Goal: Task Accomplishment & Management: Manage account settings

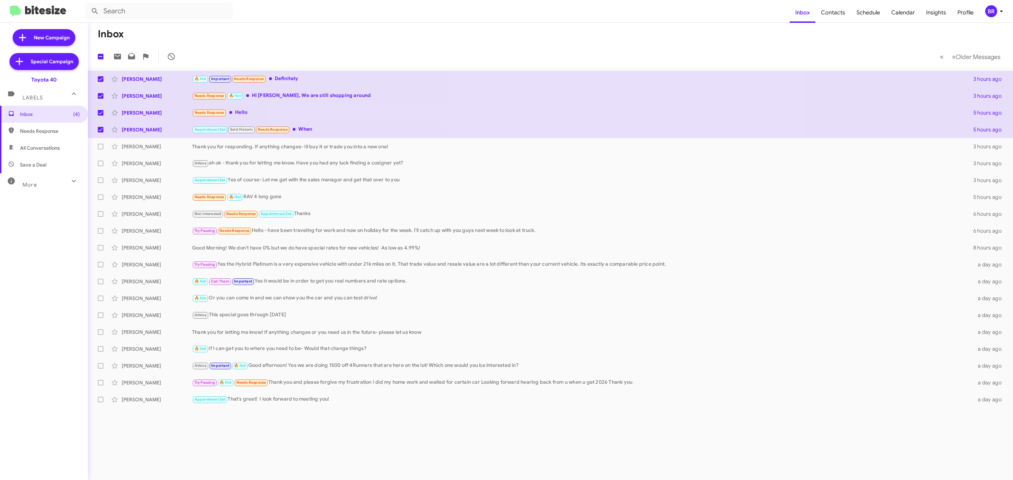
click at [995, 18] on mat-toolbar "Inbox Contacts Schedule Calendar Insights Profile BR" at bounding box center [506, 11] width 1013 height 23
click at [994, 11] on div "BR" at bounding box center [991, 11] width 12 height 12
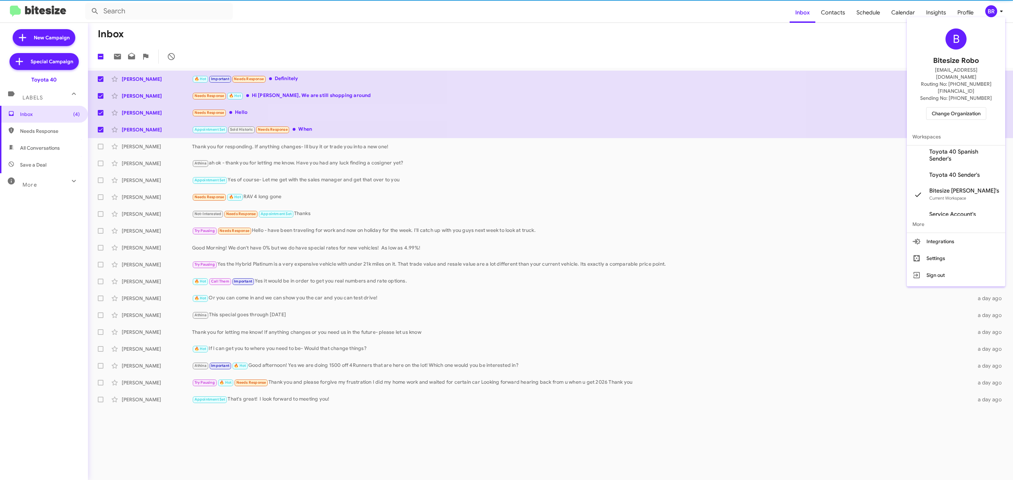
click at [958, 92] on div "B Bitesize Robo jeks.ocampo1717@gmail.com Routing No: +1 (410) 679-1500 Sending…" at bounding box center [956, 74] width 98 height 108
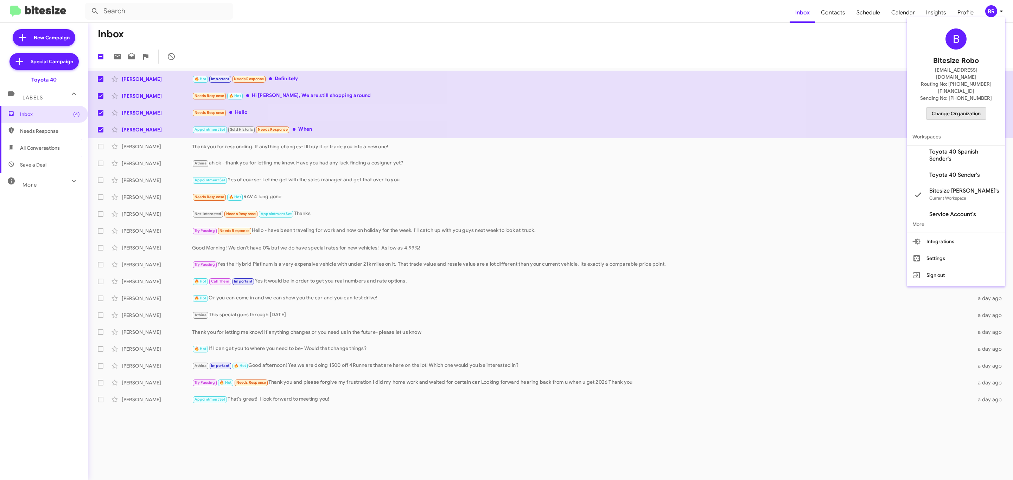
click at [953, 108] on span "Change Organization" at bounding box center [955, 114] width 49 height 12
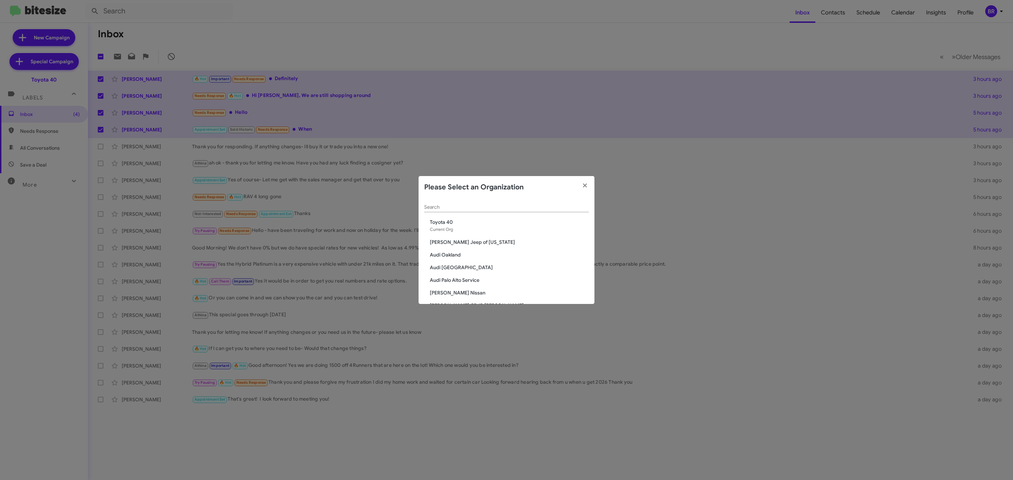
drag, startPoint x: 478, startPoint y: 204, endPoint x: 475, endPoint y: 207, distance: 4.7
click at [475, 207] on div "Search" at bounding box center [506, 206] width 165 height 14
click at [475, 208] on input "Search" at bounding box center [506, 208] width 165 height 6
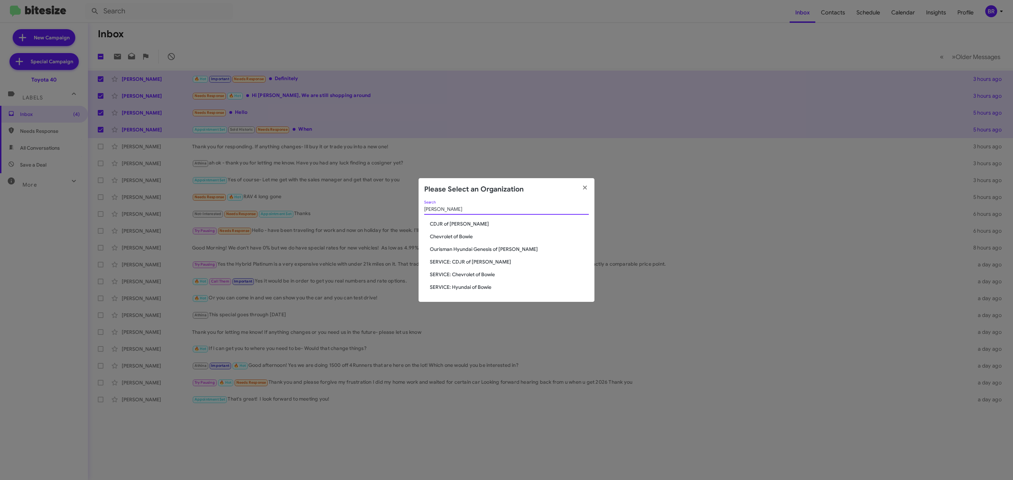
type input "bowie"
click at [452, 219] on div "bowie Search" at bounding box center [506, 211] width 165 height 20
click at [448, 224] on span "CDJR of [PERSON_NAME]" at bounding box center [509, 223] width 159 height 7
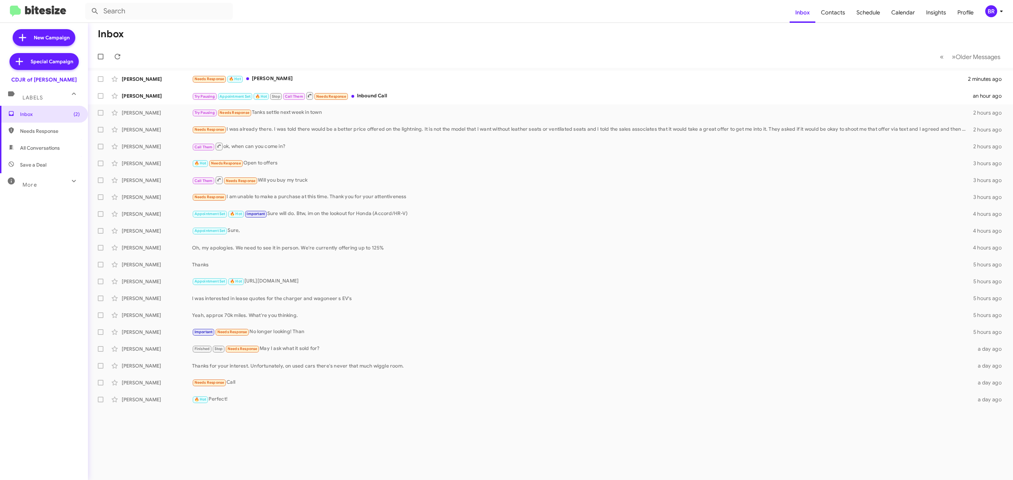
click at [994, 15] on div "BR" at bounding box center [991, 11] width 12 height 12
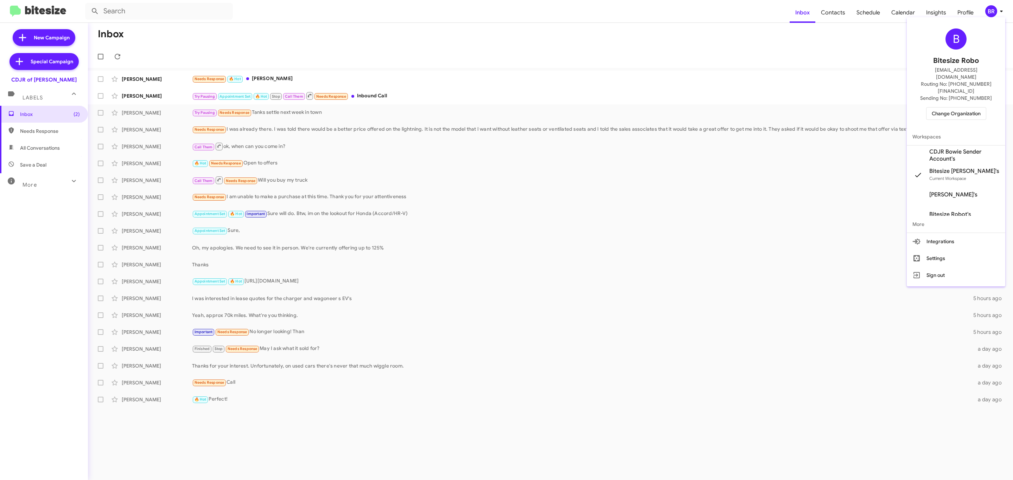
click at [944, 108] on span "Change Organization" at bounding box center [955, 114] width 49 height 12
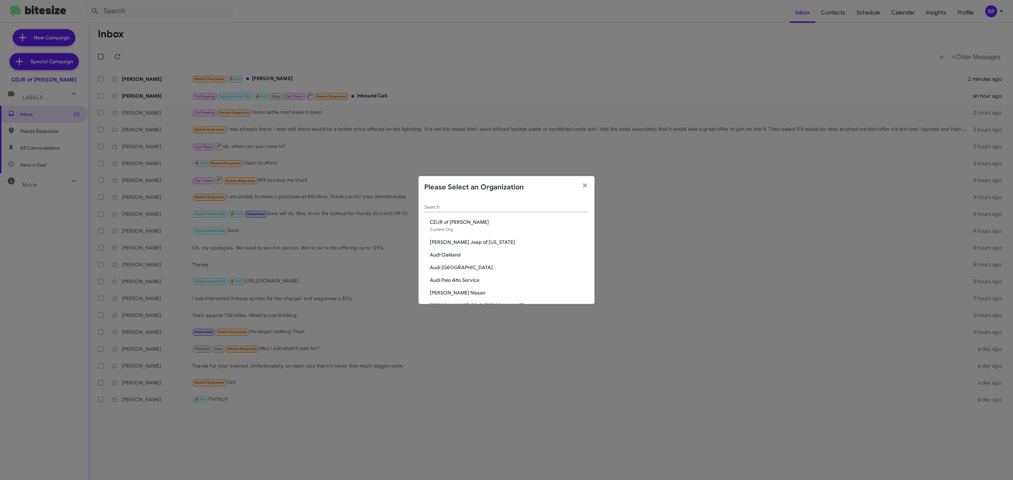
click at [466, 206] on input "Search" at bounding box center [506, 208] width 165 height 6
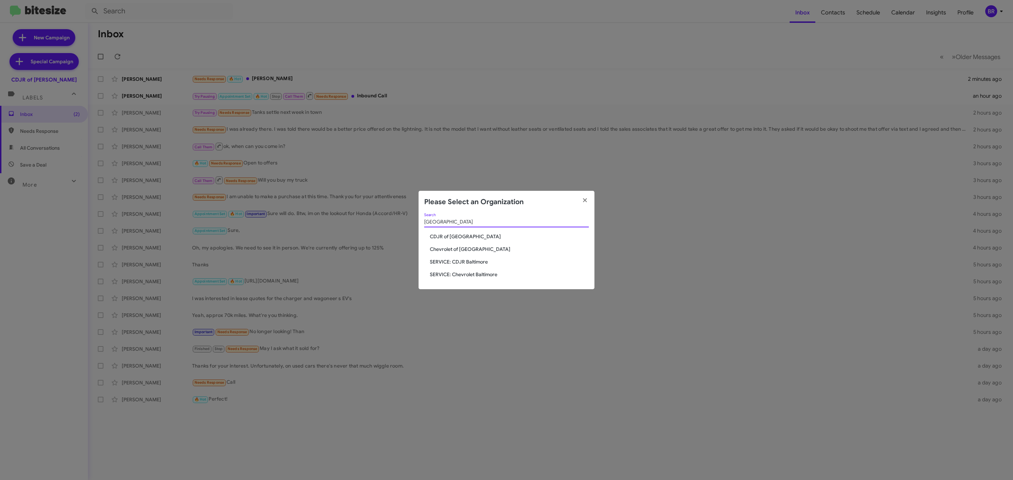
type input "baltimore"
click at [461, 248] on span "Chevrolet of [GEOGRAPHIC_DATA]" at bounding box center [509, 249] width 159 height 7
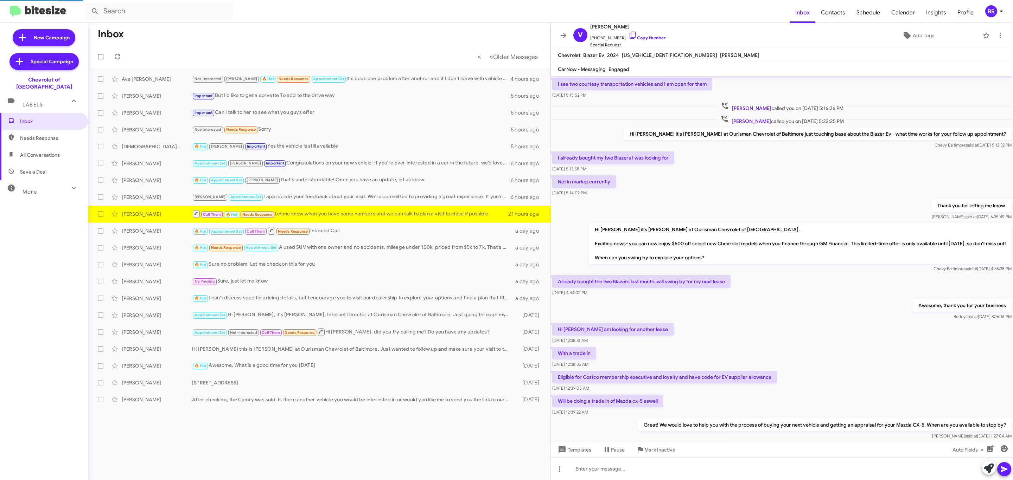
scroll to position [154, 0]
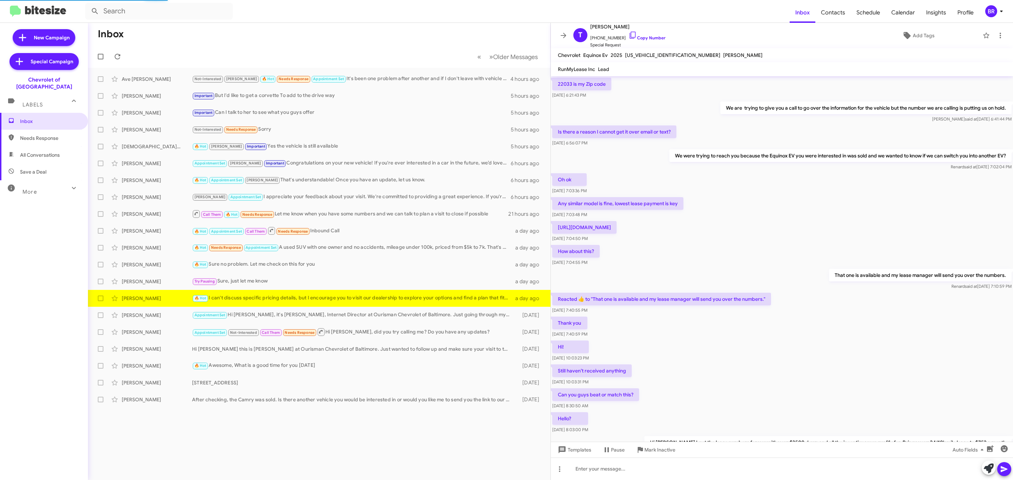
scroll to position [147, 0]
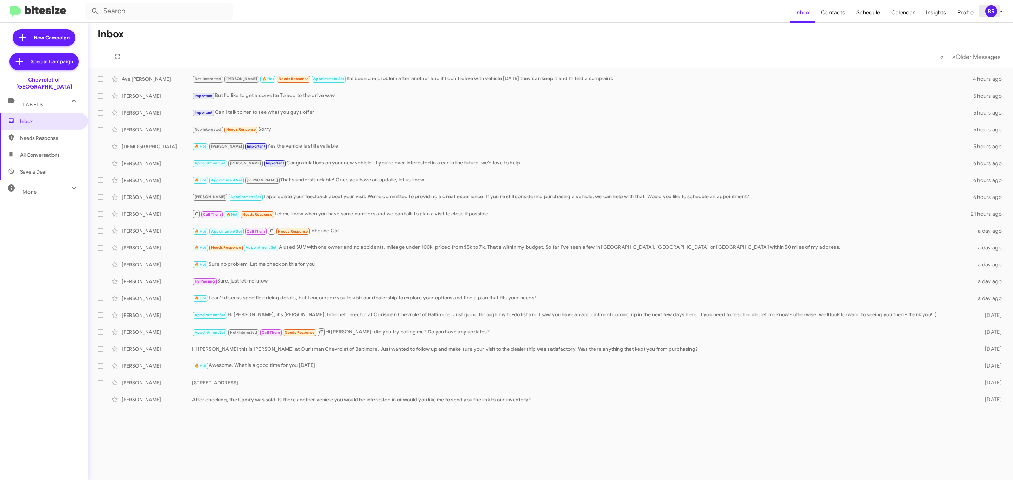
click at [986, 13] on div "BR" at bounding box center [991, 11] width 12 height 12
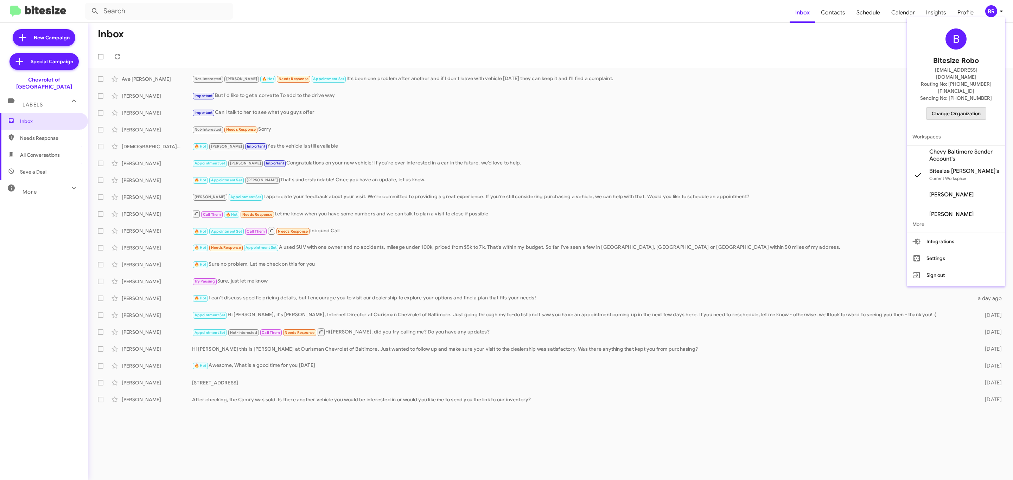
click at [945, 108] on span "Change Organization" at bounding box center [955, 114] width 49 height 12
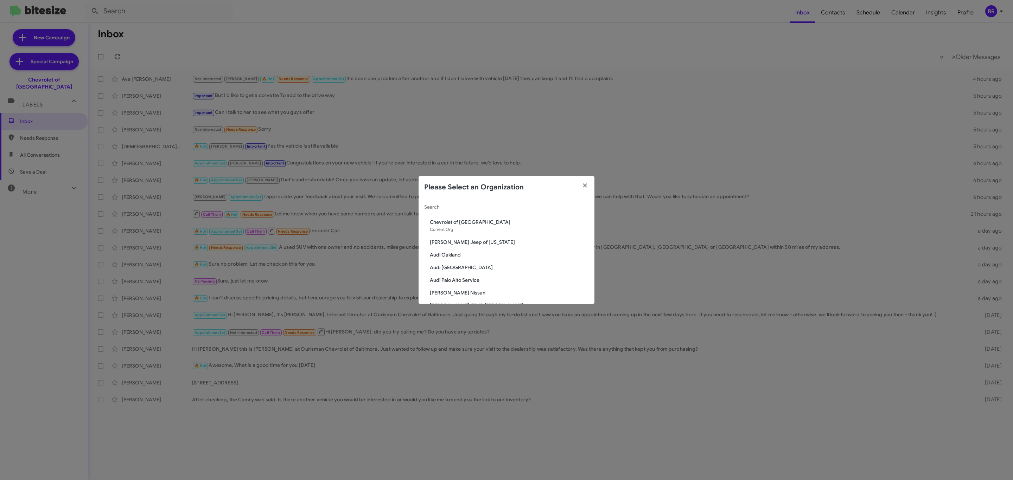
click at [474, 205] on input "Search" at bounding box center [506, 208] width 165 height 6
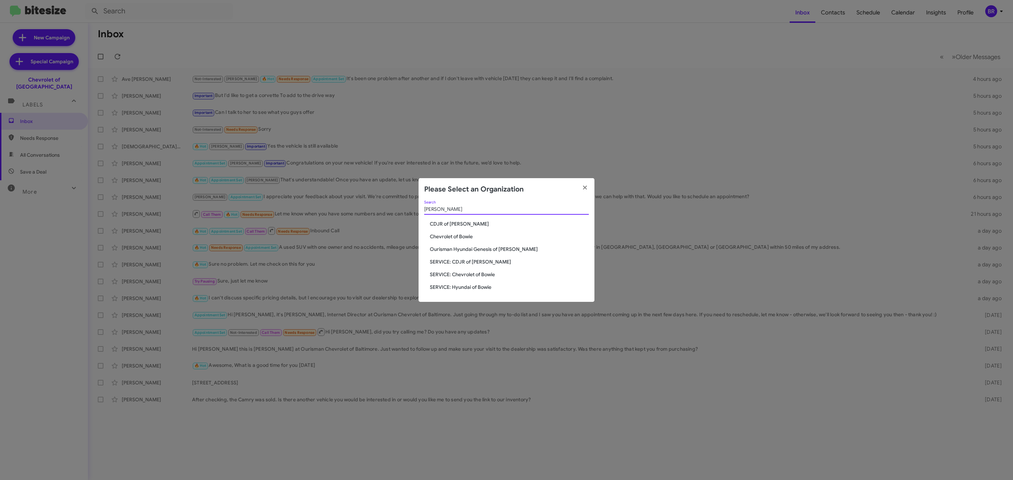
type input "bowie"
click at [460, 237] on span "Chevrolet of Bowie" at bounding box center [509, 236] width 159 height 7
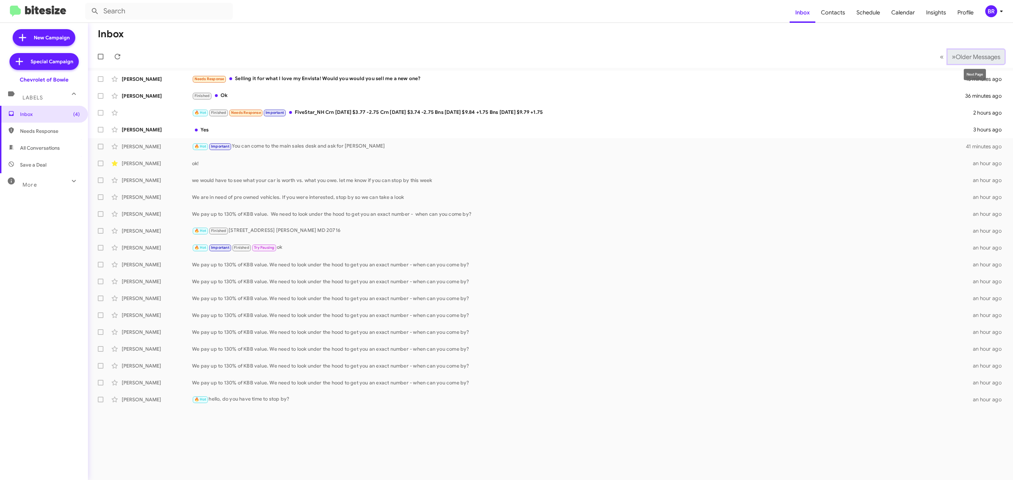
click at [971, 56] on span "Older Messages" at bounding box center [977, 57] width 45 height 8
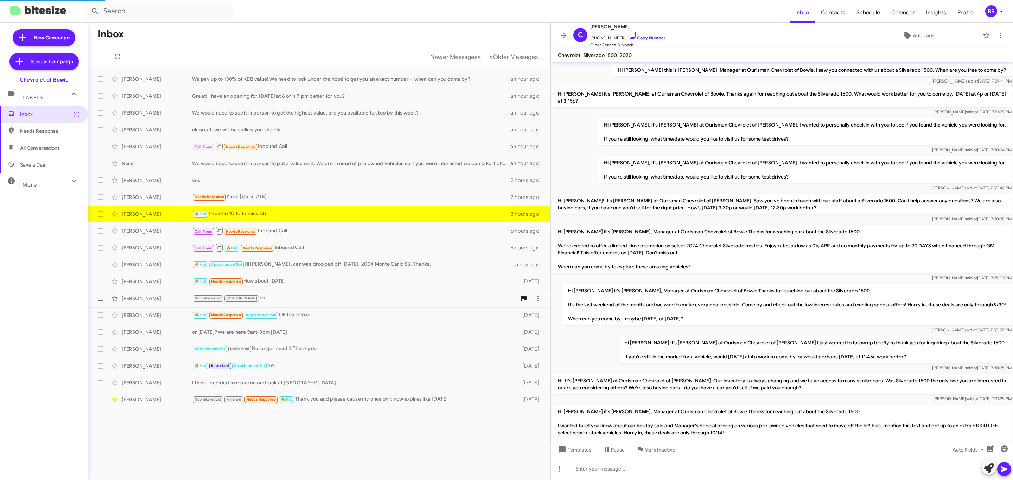
scroll to position [162, 0]
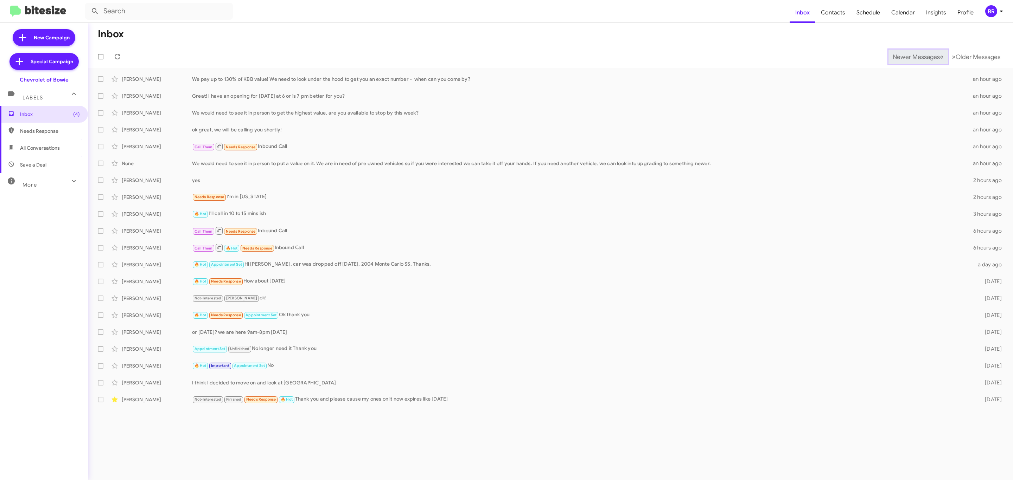
click at [910, 56] on span "Newer Messages" at bounding box center [915, 57] width 47 height 8
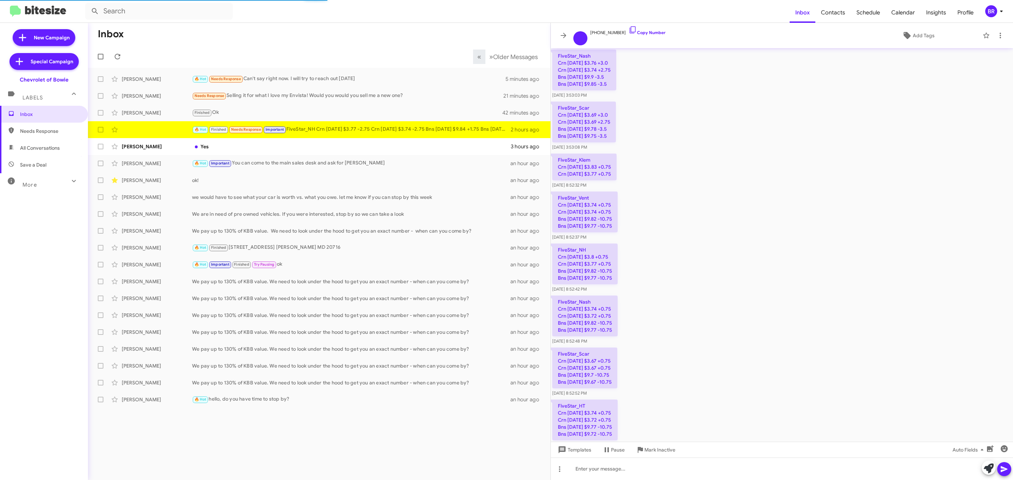
scroll to position [639, 0]
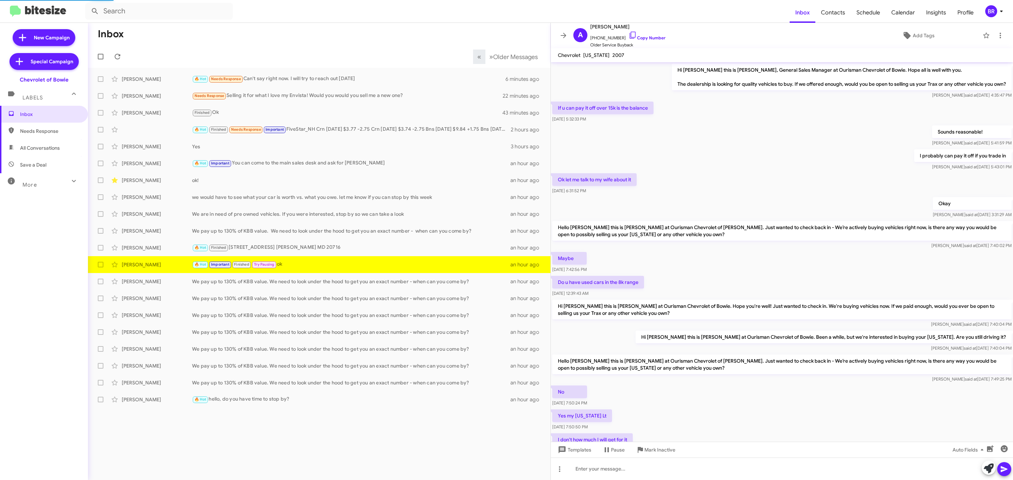
scroll to position [132, 0]
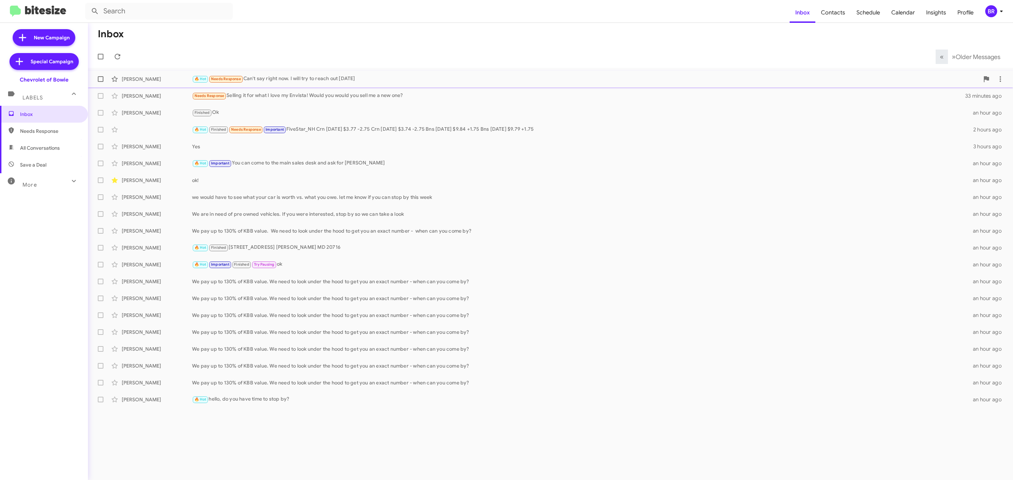
click at [96, 77] on label at bounding box center [101, 79] width 14 height 14
click at [100, 82] on input "checkbox" at bounding box center [100, 82] width 0 height 0
checkbox input "true"
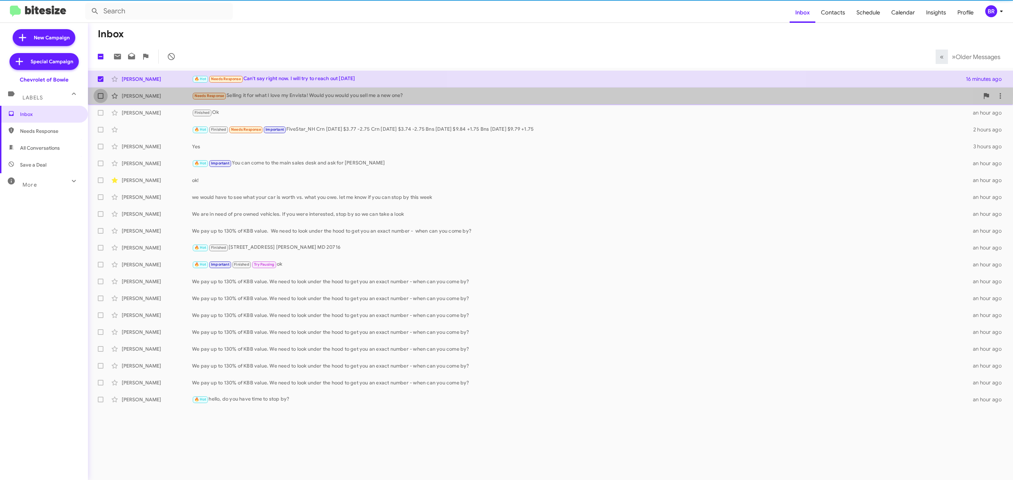
click at [99, 95] on span at bounding box center [101, 96] width 6 height 6
click at [100, 99] on input "checkbox" at bounding box center [100, 99] width 0 height 0
checkbox input "true"
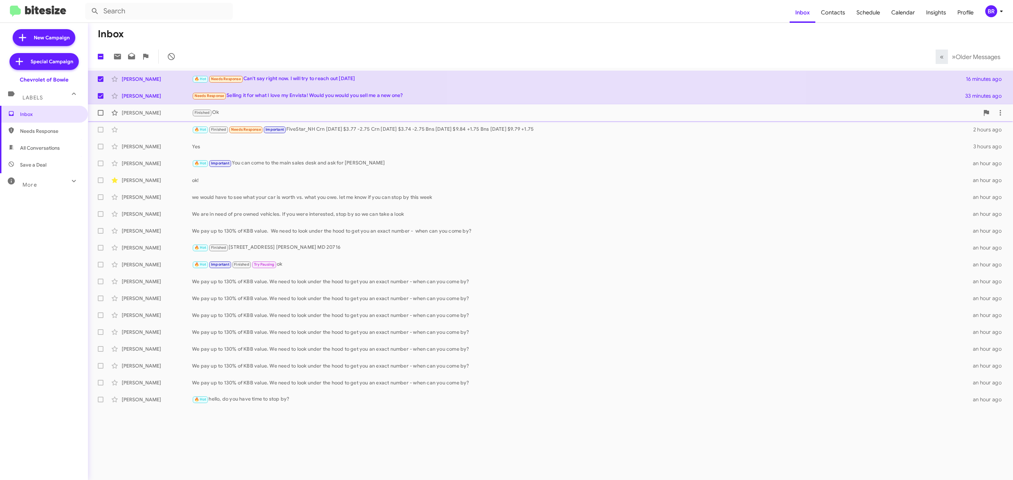
click at [102, 110] on label at bounding box center [101, 113] width 14 height 14
click at [101, 116] on input "checkbox" at bounding box center [100, 116] width 0 height 0
checkbox input "true"
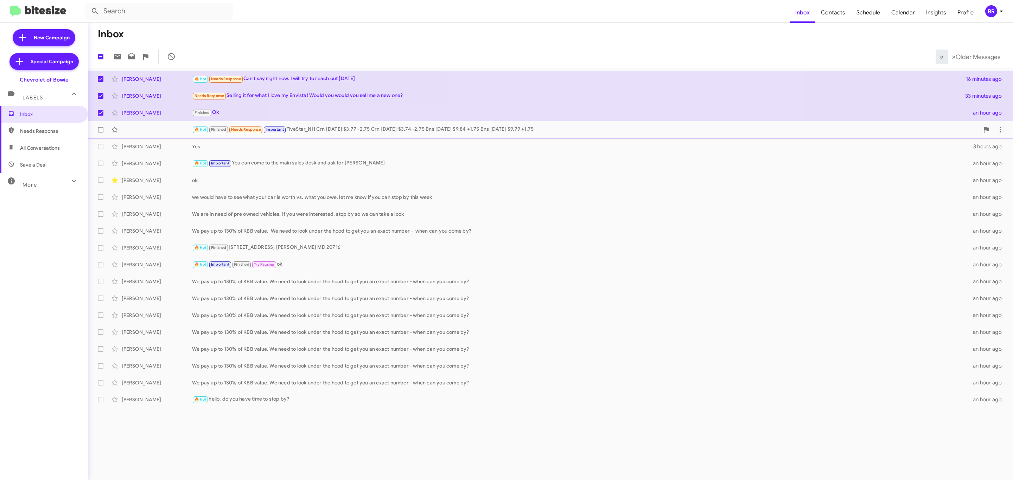
click at [102, 127] on span at bounding box center [101, 130] width 6 height 6
click at [101, 133] on input "checkbox" at bounding box center [100, 133] width 0 height 0
checkbox input "true"
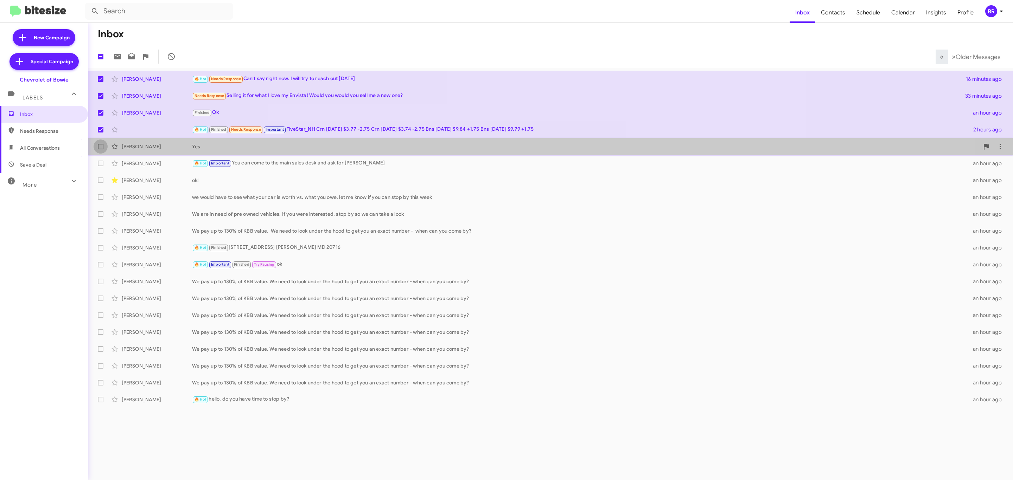
click at [100, 140] on label at bounding box center [101, 147] width 14 height 14
click at [100, 149] on input "checkbox" at bounding box center [100, 149] width 0 height 0
checkbox input "true"
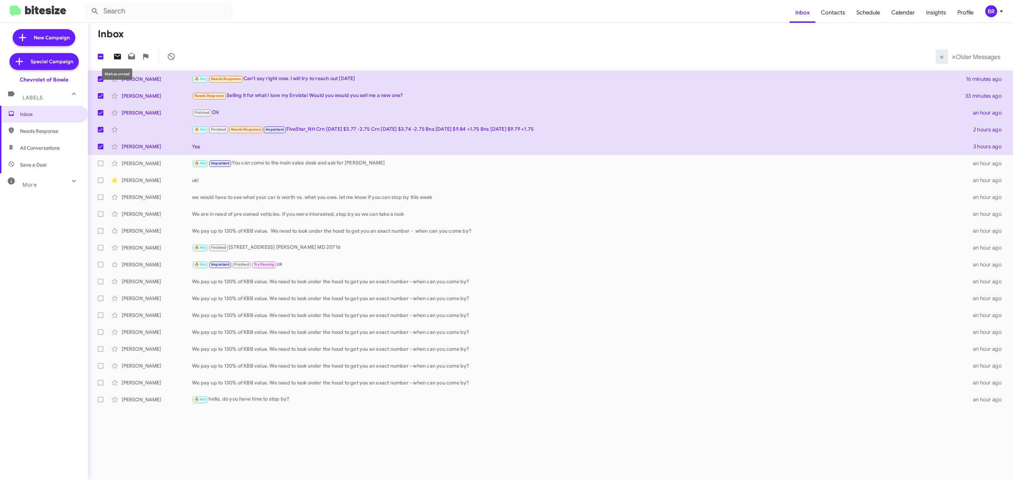
click at [116, 58] on icon at bounding box center [117, 57] width 7 height 6
click at [992, 5] on mat-toolbar "Inbox Contacts Schedule Calendar Insights Profile BR" at bounding box center [506, 11] width 1013 height 23
click at [990, 8] on div "BR" at bounding box center [991, 11] width 12 height 12
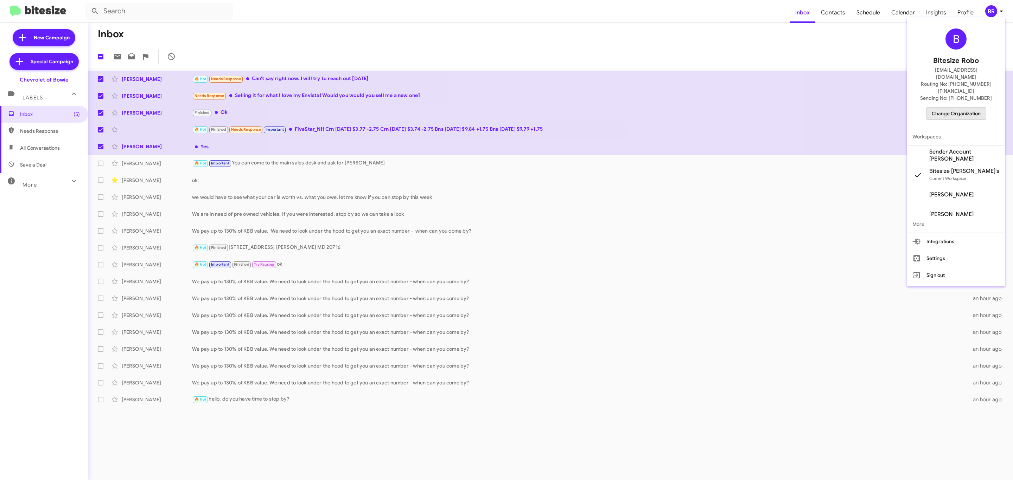
click at [944, 108] on span "Change Organization" at bounding box center [955, 114] width 49 height 12
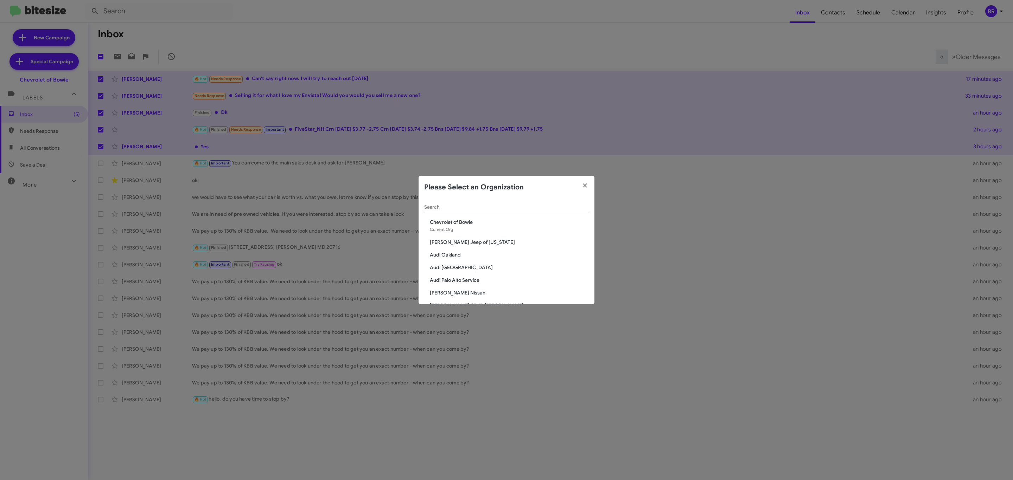
click at [496, 205] on input "Search" at bounding box center [506, 208] width 165 height 6
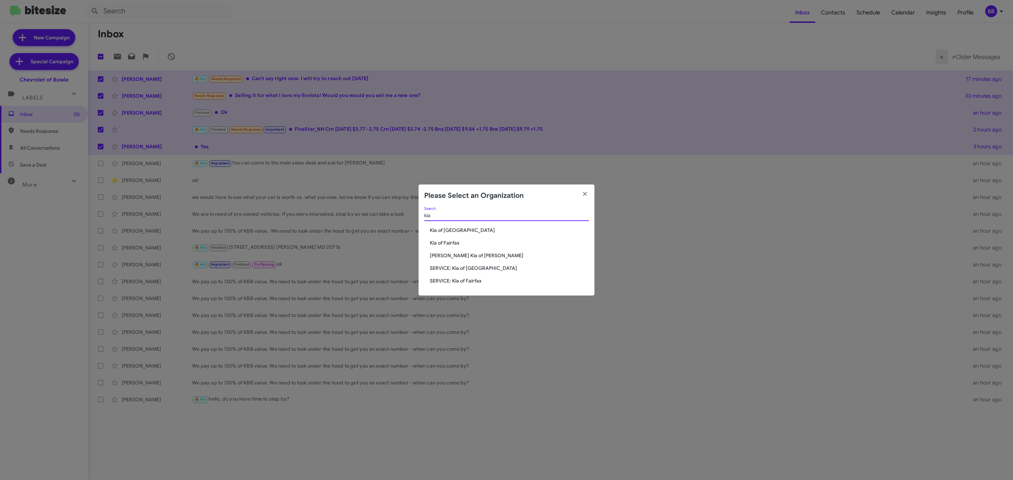
type input "kia"
click at [451, 229] on span "Kia of [GEOGRAPHIC_DATA]" at bounding box center [509, 230] width 159 height 7
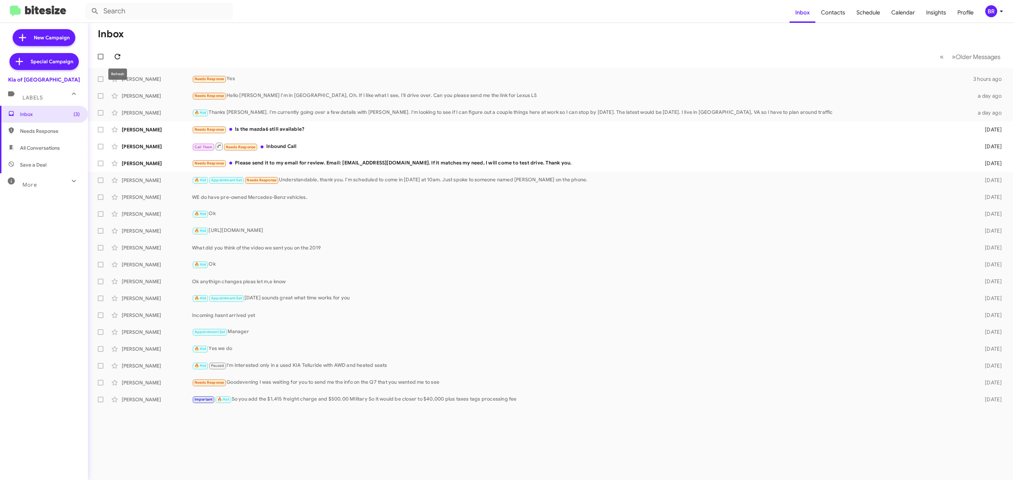
click at [119, 55] on icon at bounding box center [118, 57] width 6 height 6
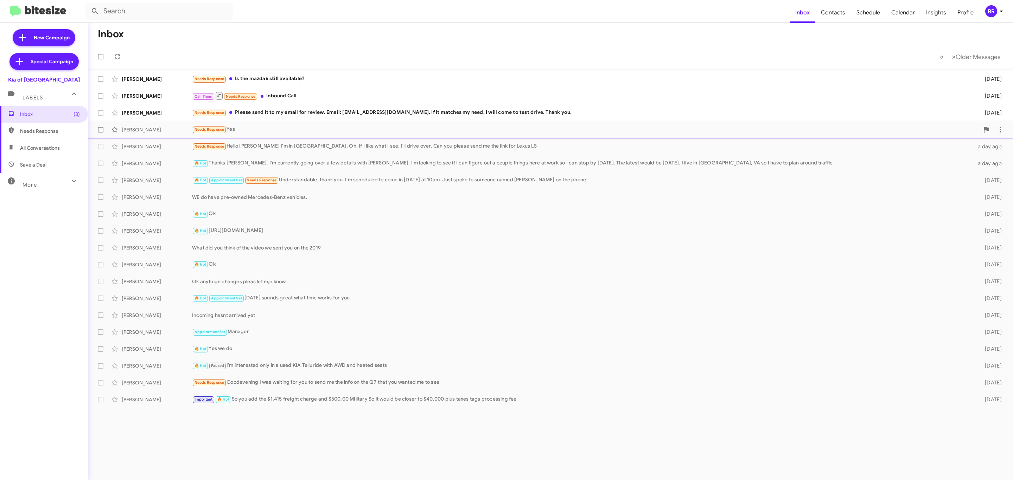
click at [105, 132] on label at bounding box center [101, 130] width 14 height 14
click at [101, 133] on input "checkbox" at bounding box center [100, 133] width 0 height 0
checkbox input "true"
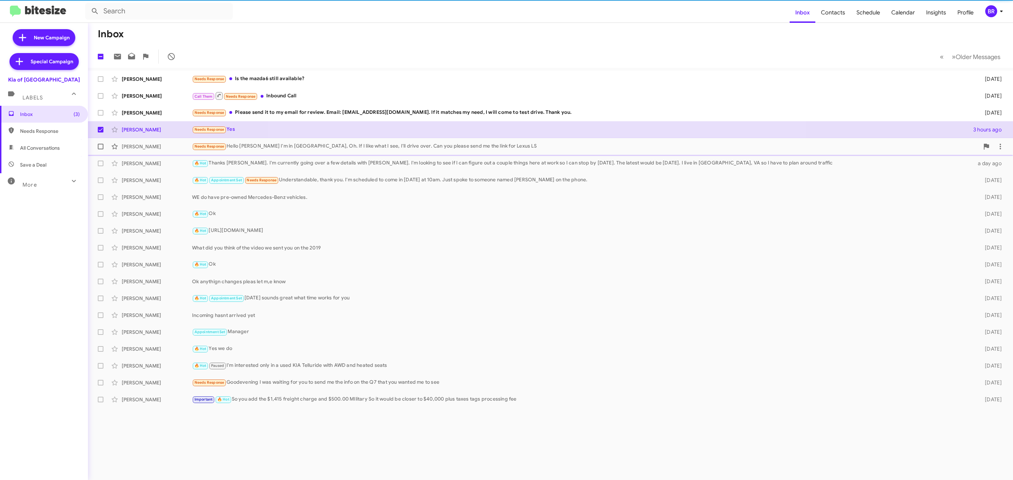
click at [99, 148] on span at bounding box center [101, 147] width 6 height 6
click at [100, 149] on input "checkbox" at bounding box center [100, 149] width 0 height 0
checkbox input "true"
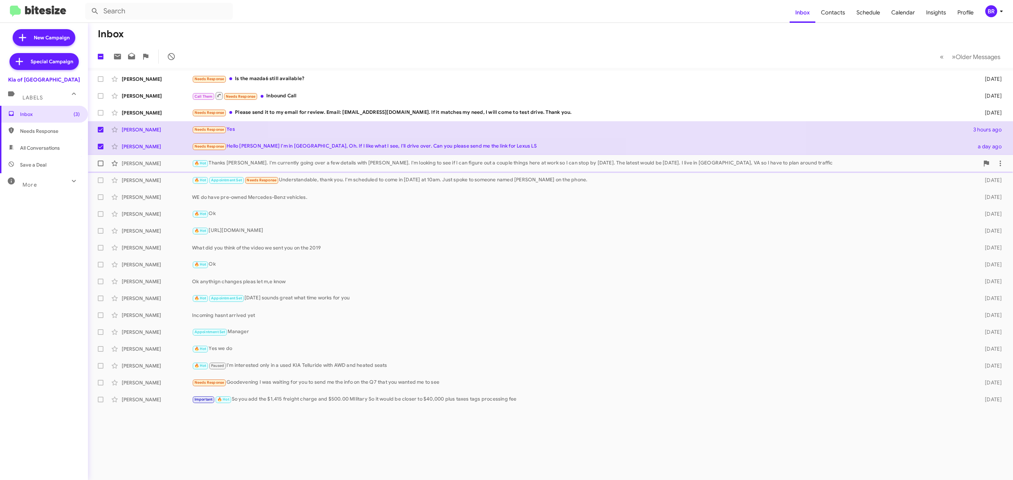
click at [100, 161] on span at bounding box center [101, 164] width 6 height 6
click at [100, 166] on input "checkbox" at bounding box center [100, 166] width 0 height 0
checkbox input "true"
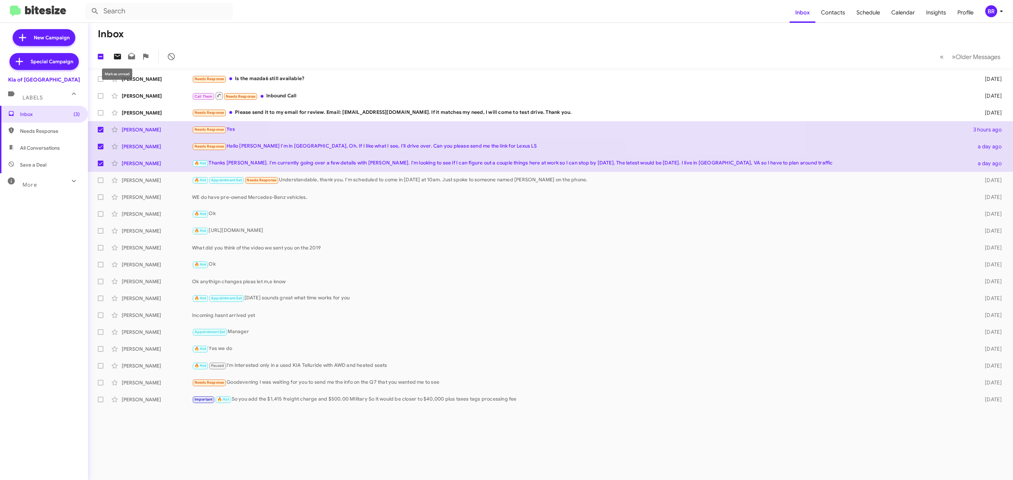
click at [115, 59] on icon at bounding box center [117, 56] width 8 height 8
click at [210, 35] on mat-toolbar-row "Inbox" at bounding box center [550, 34] width 925 height 23
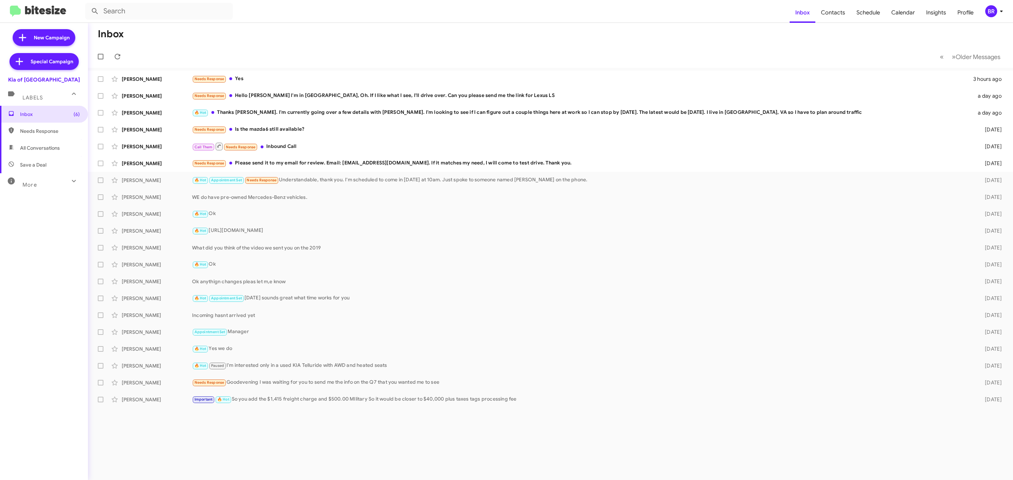
click at [992, 11] on div "BR" at bounding box center [991, 11] width 12 height 12
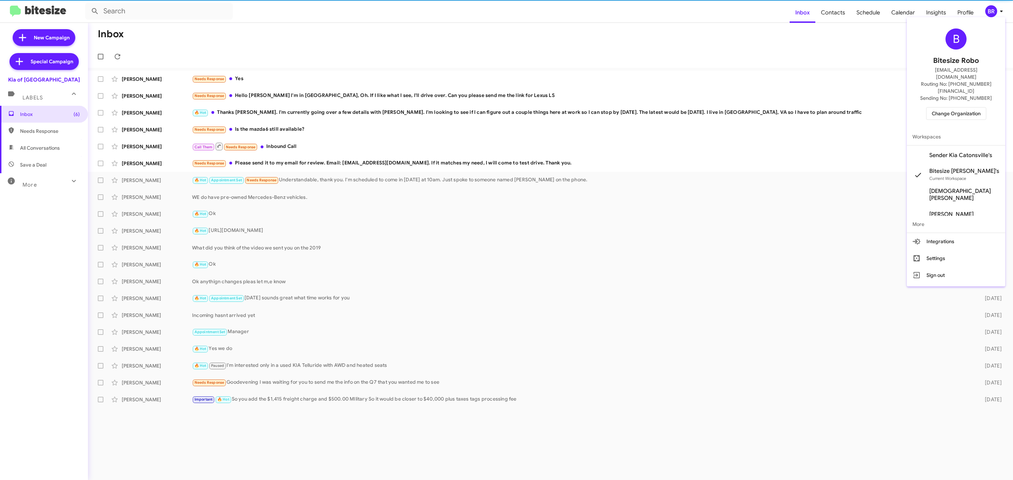
click at [946, 108] on span "Change Organization" at bounding box center [955, 114] width 49 height 12
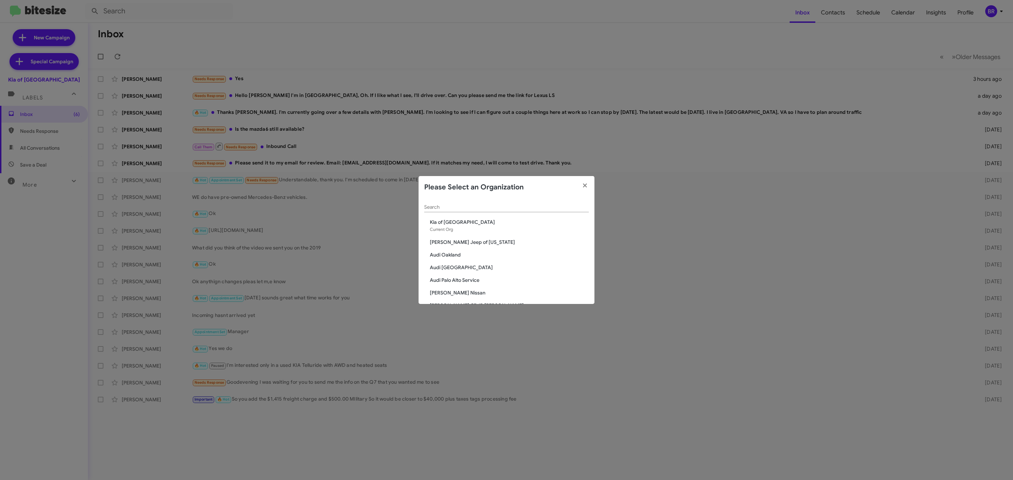
click at [472, 205] on input "Search" at bounding box center [506, 208] width 165 height 6
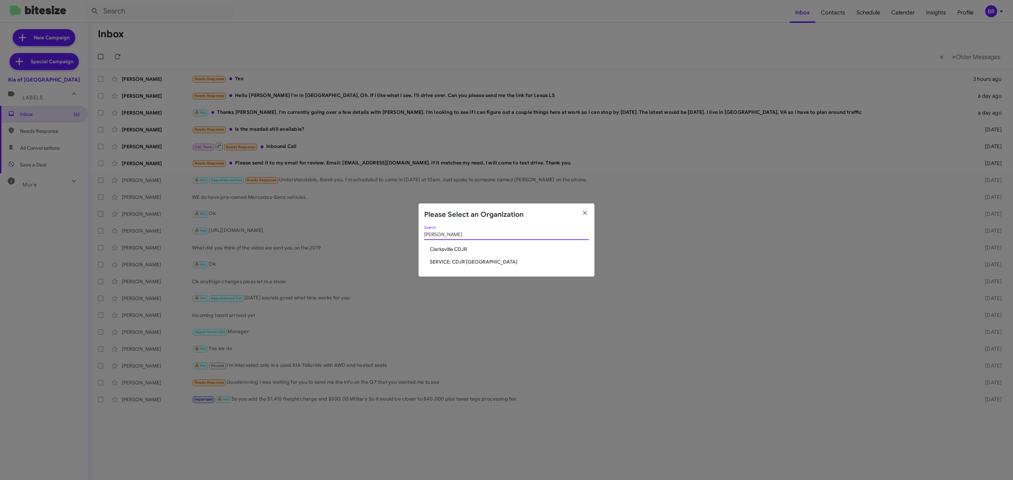
type input "clark"
click at [462, 247] on span "Clarksville CDJR" at bounding box center [509, 249] width 159 height 7
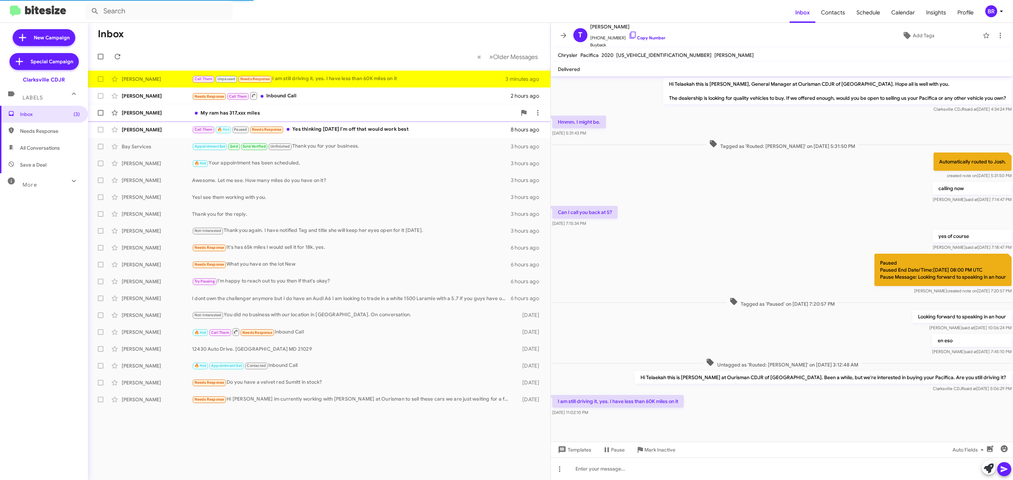
scroll to position [1, 0]
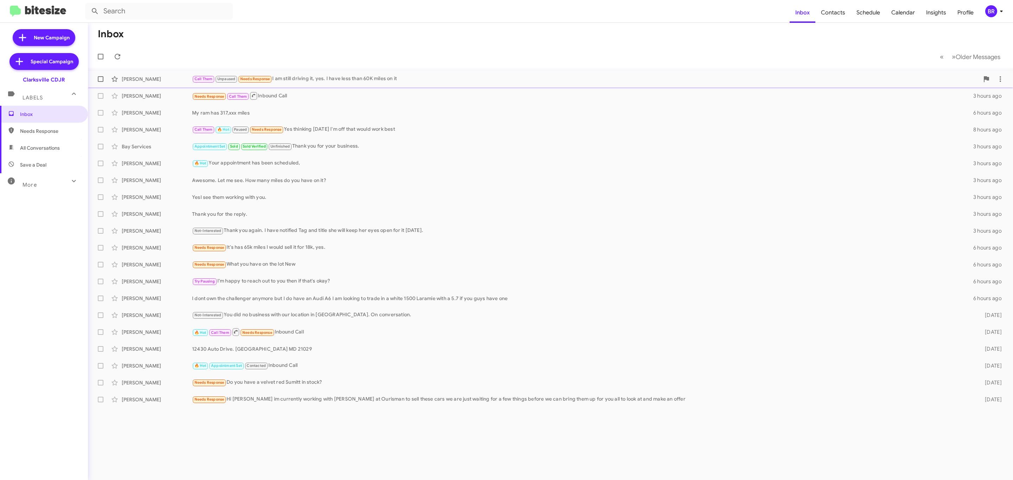
click at [96, 81] on label at bounding box center [101, 79] width 14 height 14
click at [100, 82] on input "checkbox" at bounding box center [100, 82] width 0 height 0
checkbox input "true"
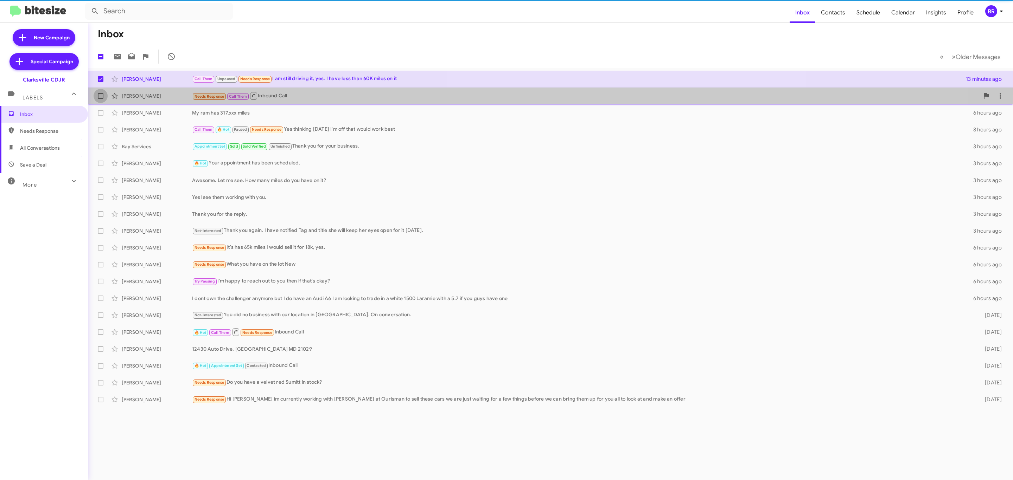
click at [97, 92] on label at bounding box center [101, 96] width 14 height 14
click at [100, 99] on input "checkbox" at bounding box center [100, 99] width 0 height 0
checkbox input "true"
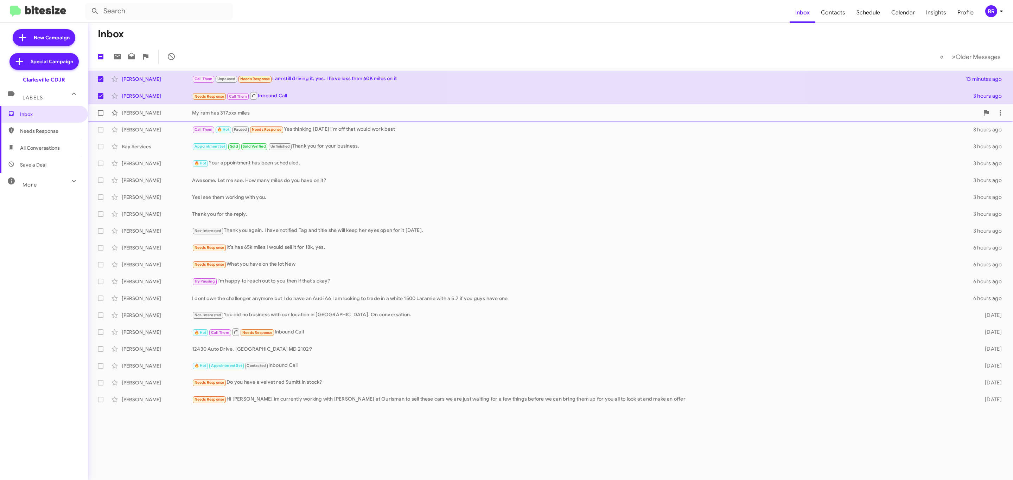
click at [101, 113] on span at bounding box center [101, 113] width 6 height 6
click at [101, 116] on input "checkbox" at bounding box center [100, 116] width 0 height 0
checkbox input "true"
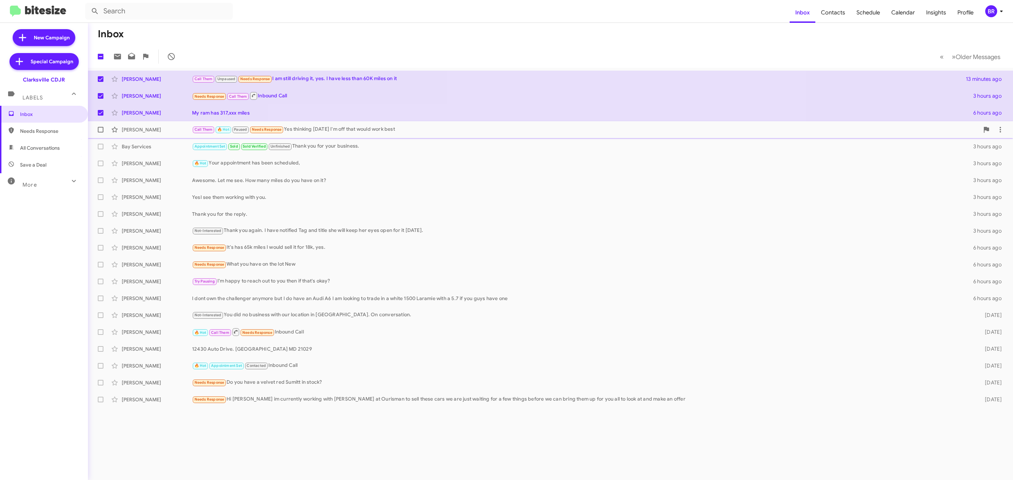
click at [101, 126] on label at bounding box center [101, 130] width 14 height 14
click at [101, 133] on input "checkbox" at bounding box center [100, 133] width 0 height 0
checkbox input "true"
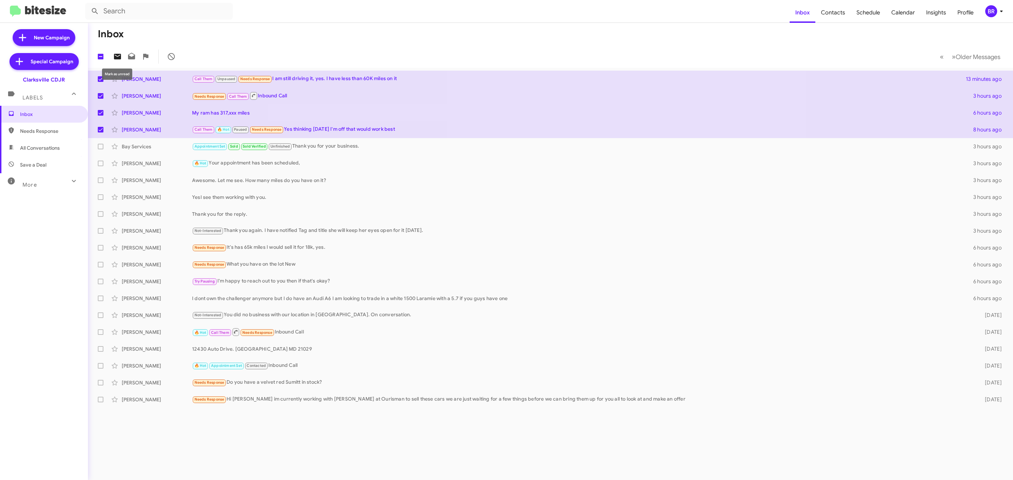
click at [116, 55] on icon at bounding box center [117, 57] width 7 height 6
click at [988, 13] on div "BR" at bounding box center [991, 11] width 12 height 12
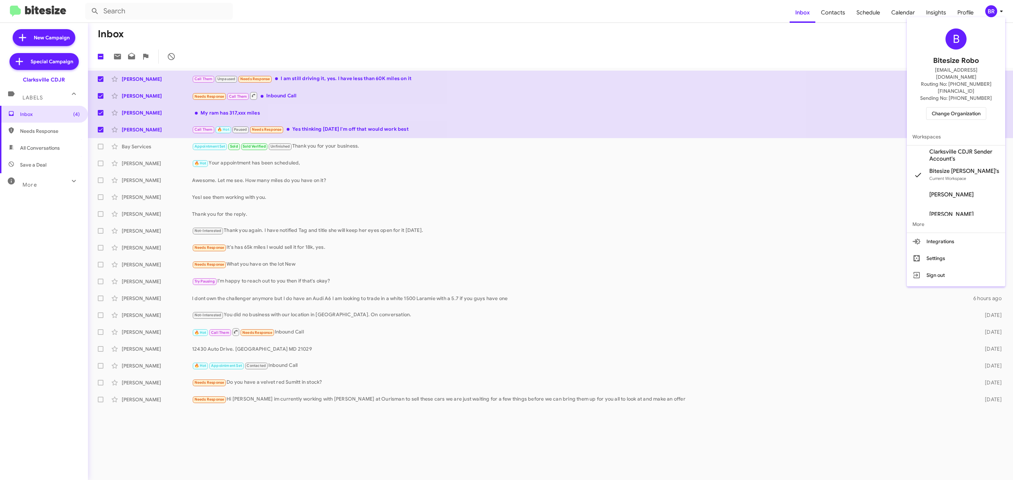
click at [950, 108] on span "Change Organization" at bounding box center [955, 114] width 49 height 12
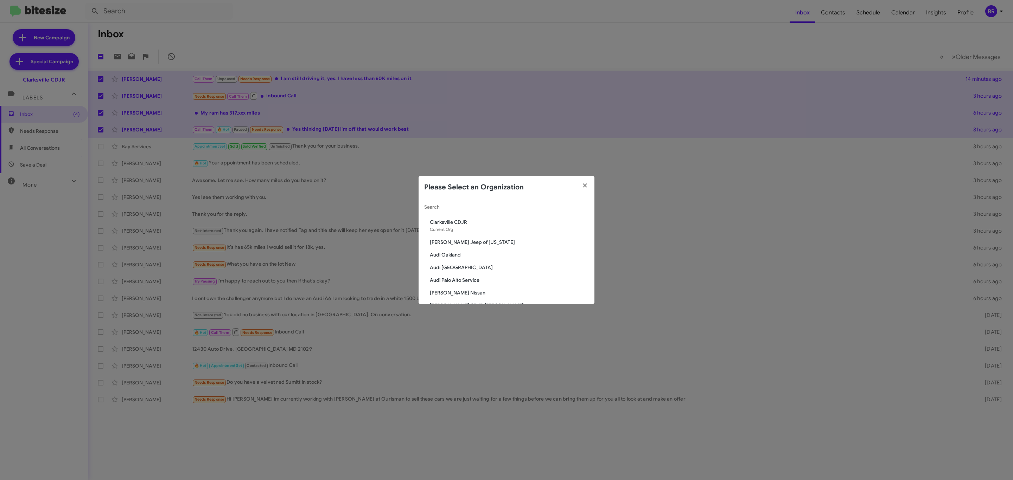
click at [506, 212] on div "Search" at bounding box center [506, 209] width 165 height 20
click at [506, 208] on input "Search" at bounding box center [506, 208] width 165 height 6
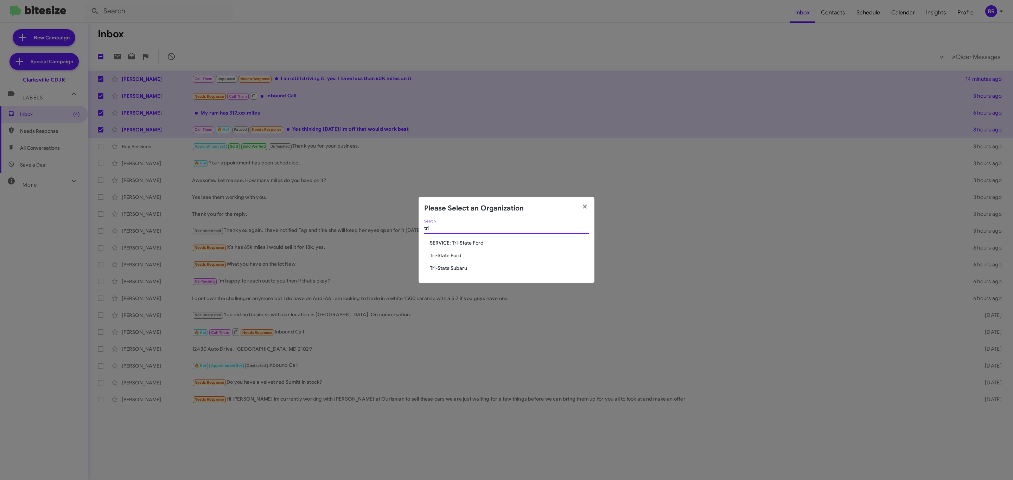
type input "tri"
click at [460, 266] on span "Tri-State Subaru" at bounding box center [509, 268] width 159 height 7
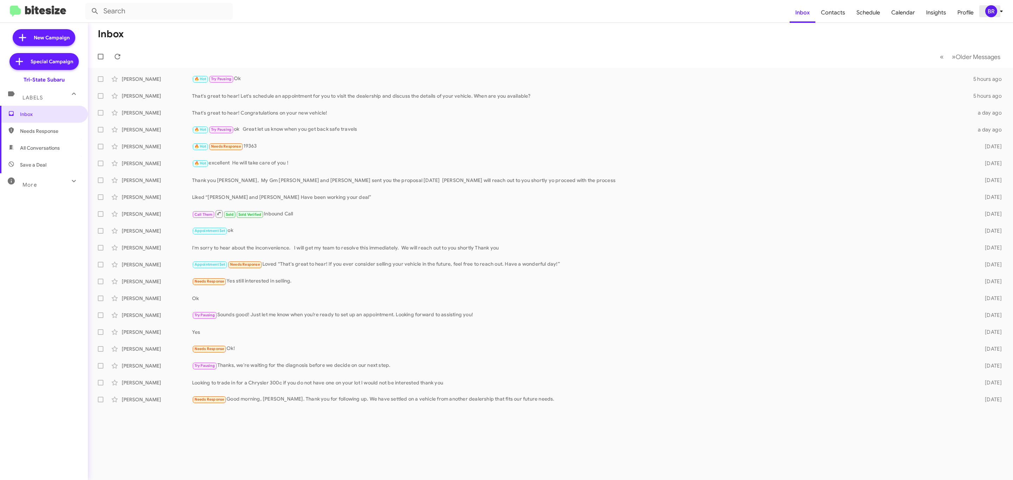
click at [996, 12] on div "BR" at bounding box center [991, 11] width 12 height 12
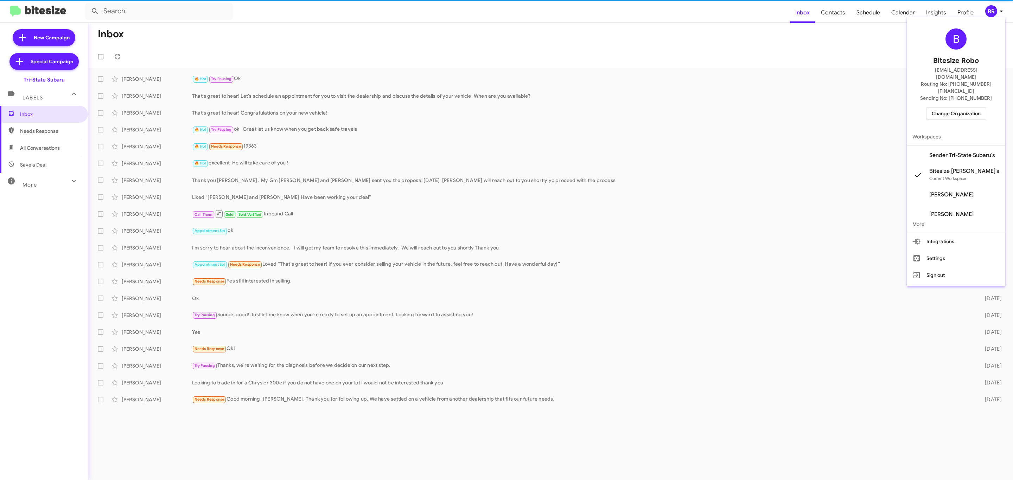
click at [936, 107] on button "Change Organization" at bounding box center [956, 113] width 60 height 13
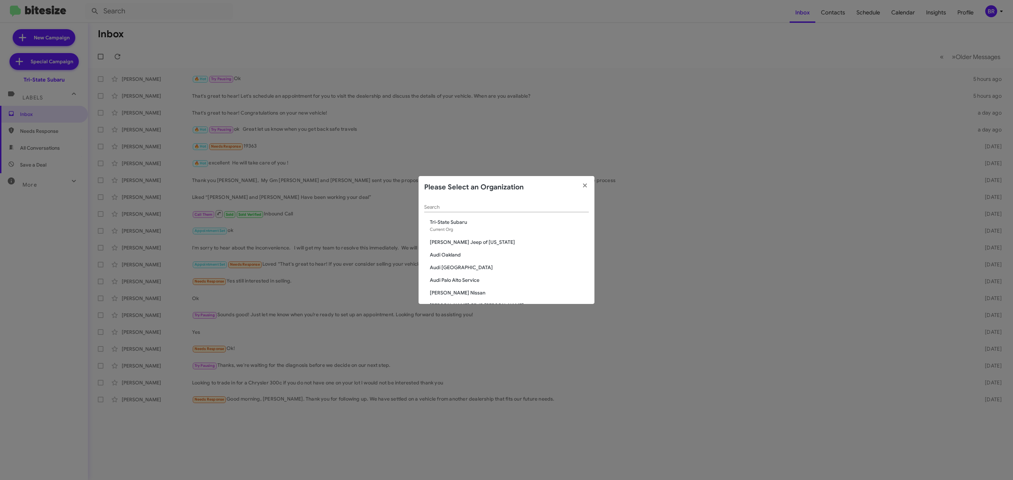
click at [473, 208] on input "Search" at bounding box center [506, 208] width 165 height 6
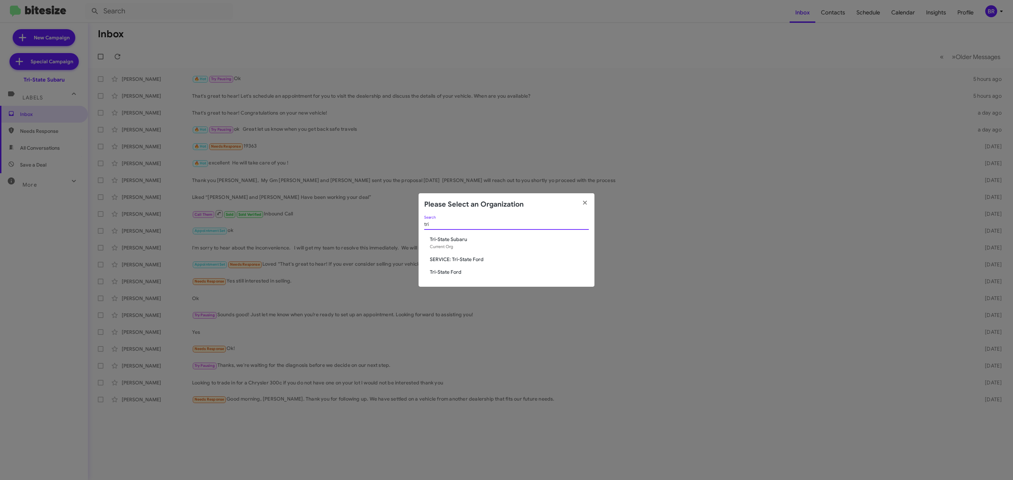
type input "tri"
click at [448, 269] on span "Tri-State Ford" at bounding box center [509, 272] width 159 height 7
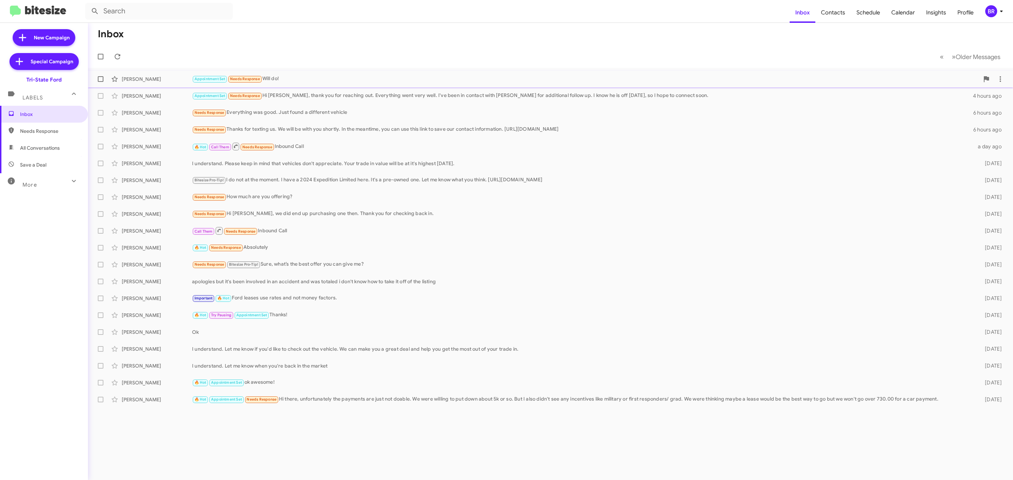
click at [102, 82] on span at bounding box center [101, 79] width 6 height 6
click at [101, 82] on input "checkbox" at bounding box center [100, 82] width 0 height 0
checkbox input "true"
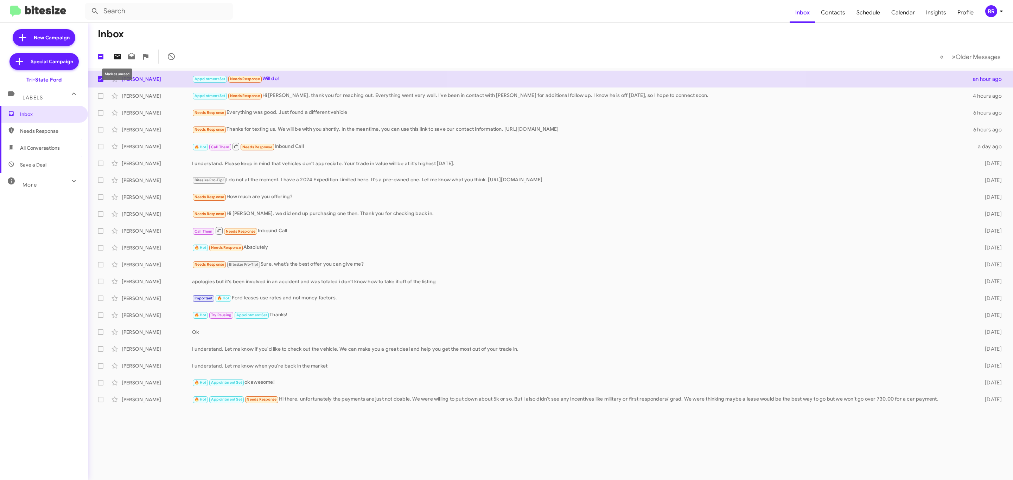
click at [116, 57] on icon at bounding box center [117, 57] width 7 height 6
click at [332, 99] on div "Appointment Set Needs Response Hi [PERSON_NAME], thank you for reaching out. Ev…" at bounding box center [585, 96] width 787 height 8
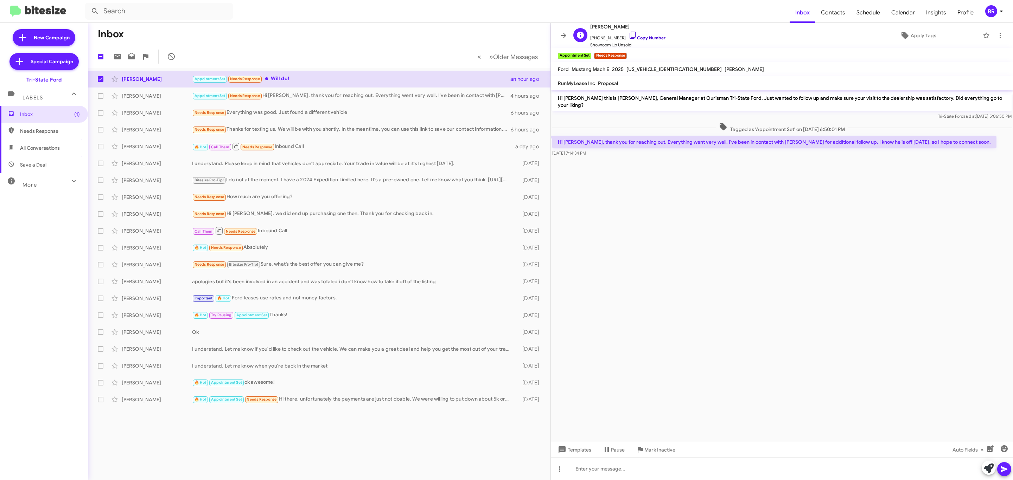
click at [649, 38] on link "Copy Number" at bounding box center [646, 37] width 37 height 5
click at [993, 9] on div "BR" at bounding box center [991, 11] width 12 height 12
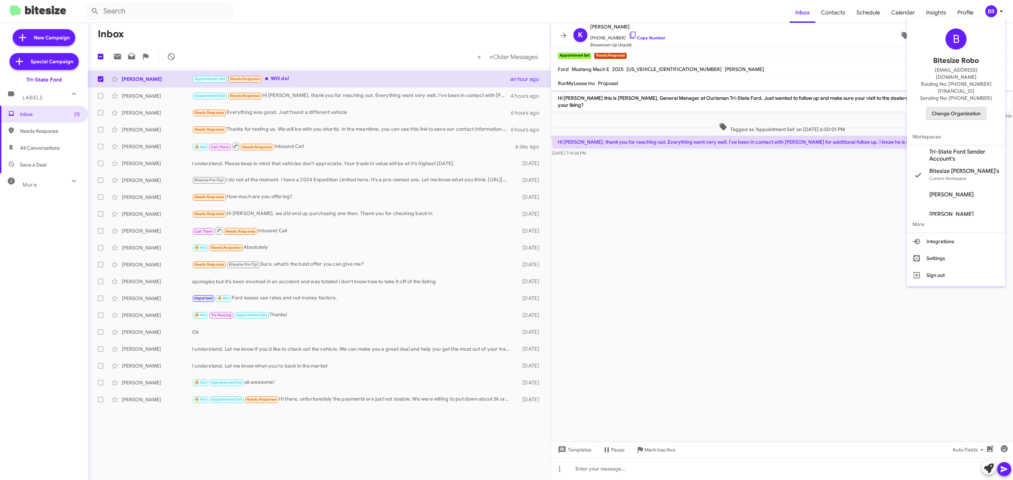
click at [954, 108] on span "Change Organization" at bounding box center [955, 114] width 49 height 12
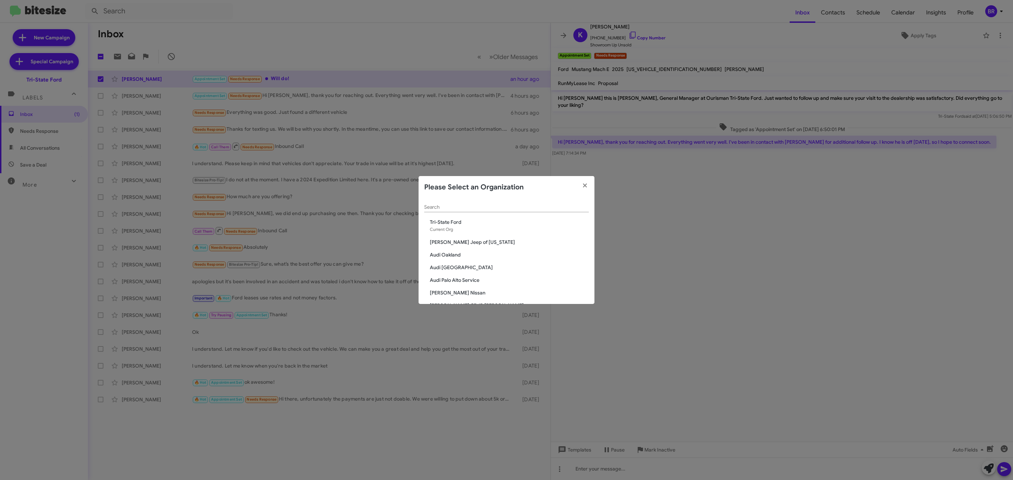
click at [510, 204] on div "Search" at bounding box center [506, 206] width 165 height 14
click at [504, 206] on input "Search" at bounding box center [506, 208] width 165 height 6
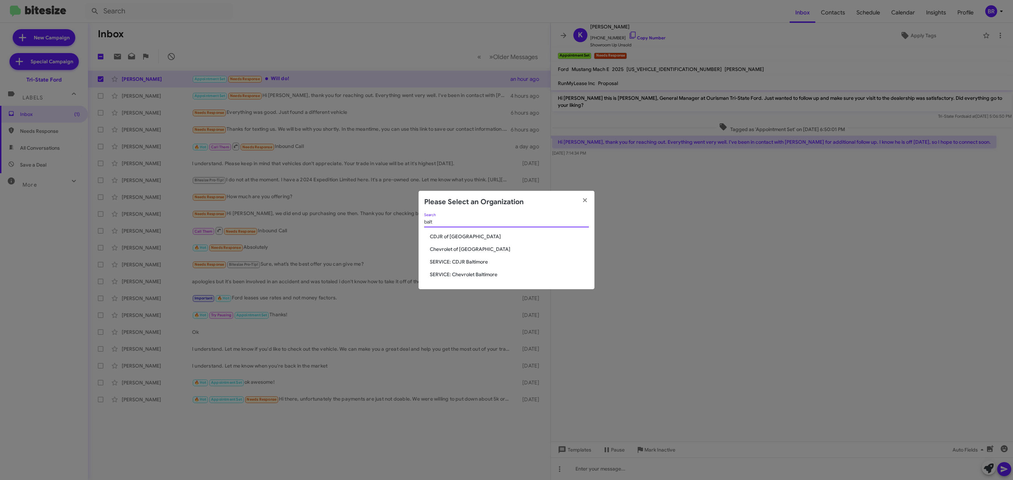
type input "balt"
click at [460, 237] on span "CDJR of [GEOGRAPHIC_DATA]" at bounding box center [509, 236] width 159 height 7
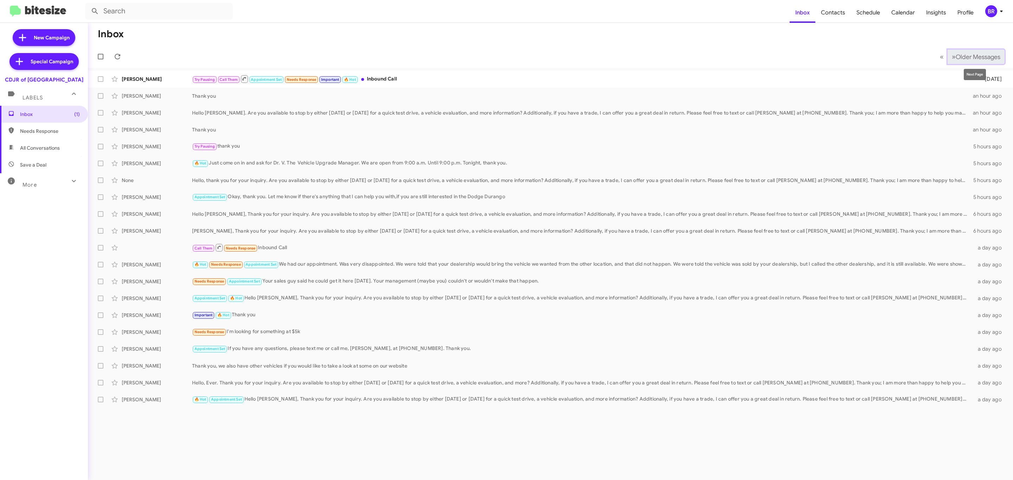
click at [963, 53] on span "Older Messages" at bounding box center [977, 57] width 45 height 8
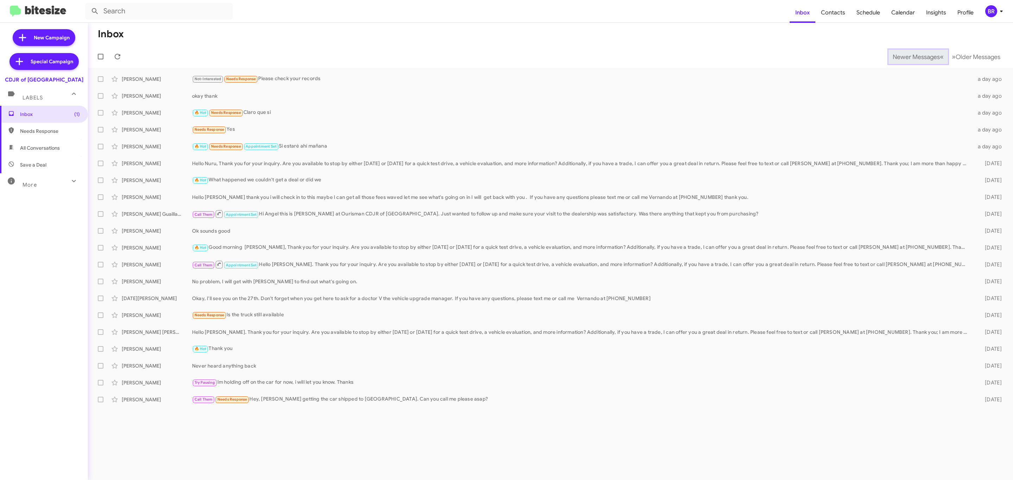
click at [910, 56] on span "Newer Messages" at bounding box center [915, 57] width 47 height 8
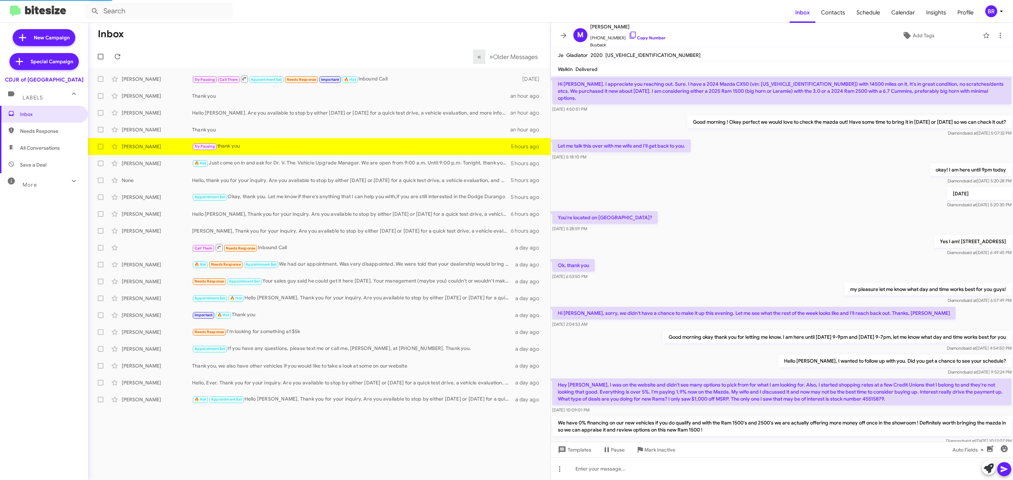
scroll to position [189, 0]
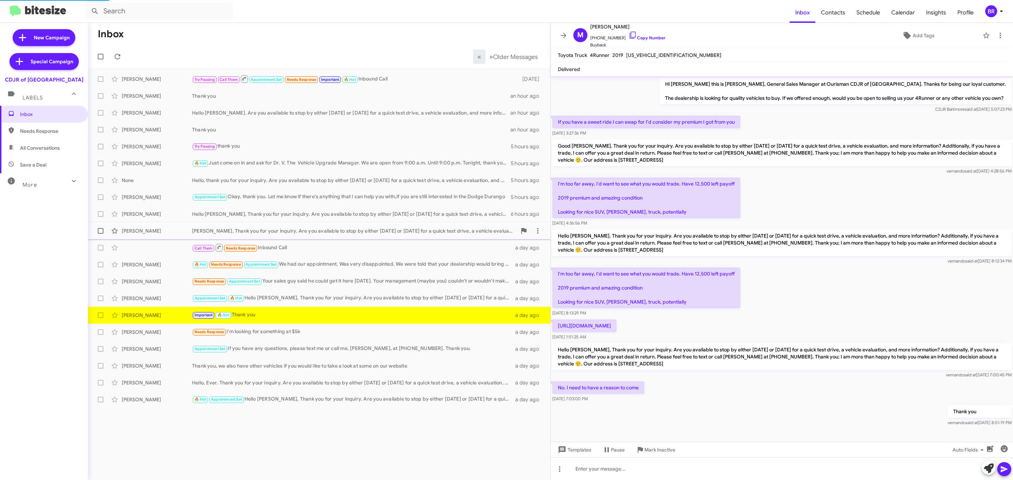
scroll to position [17, 0]
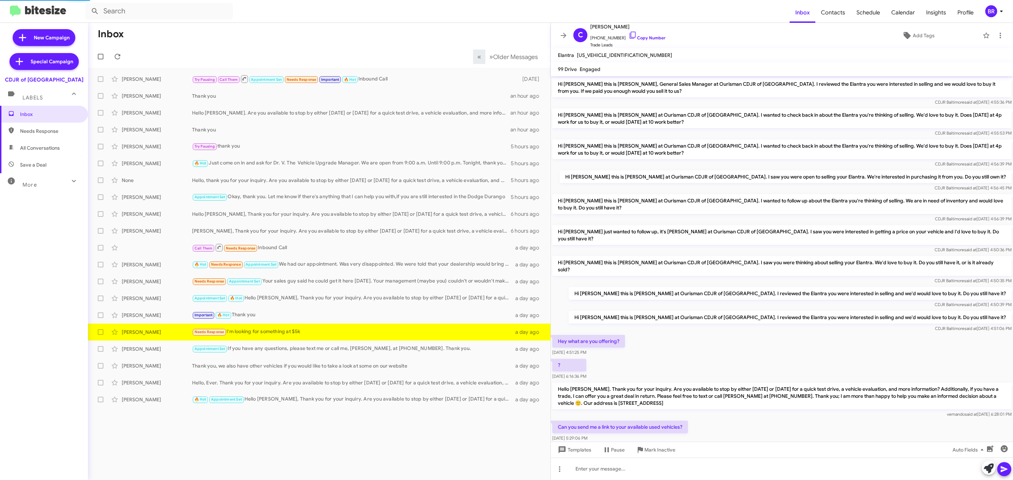
scroll to position [33, 0]
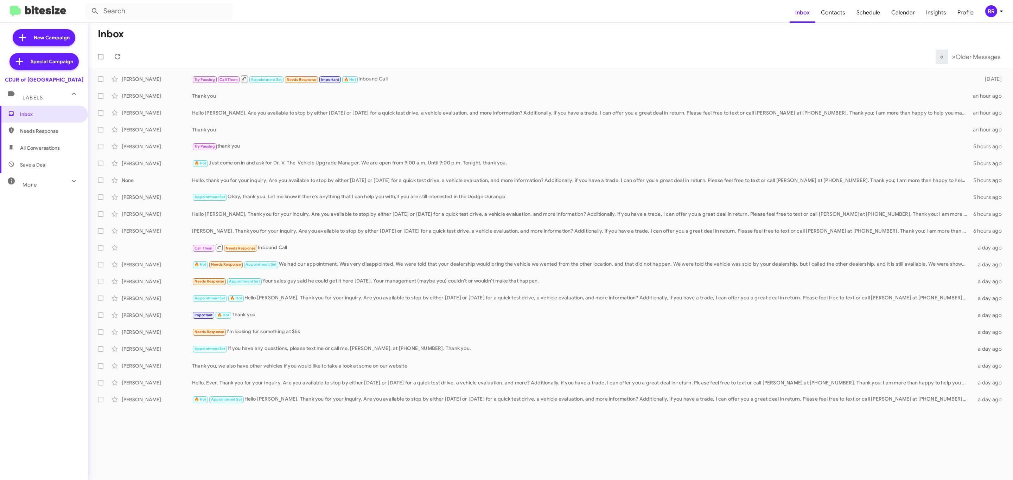
click at [997, 8] on icon at bounding box center [1001, 11] width 8 height 8
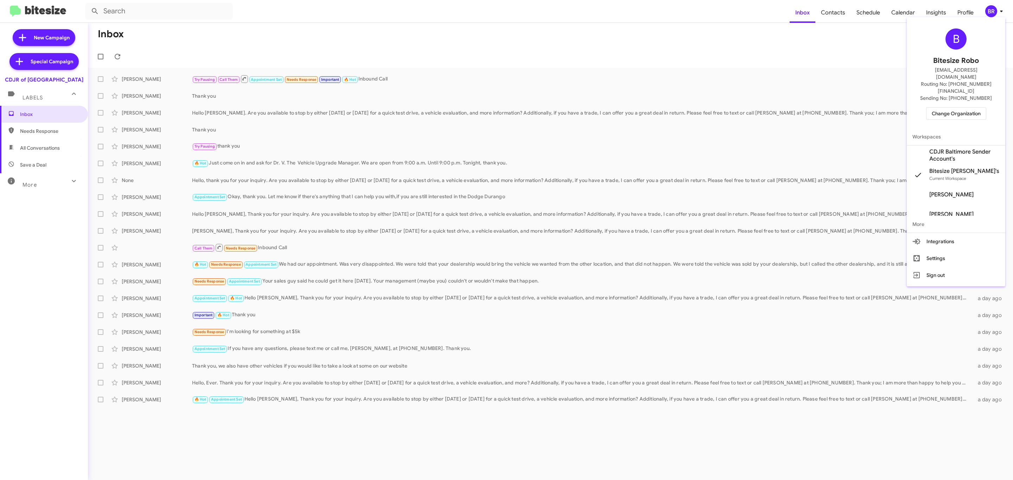
click at [942, 108] on span "Change Organization" at bounding box center [955, 114] width 49 height 12
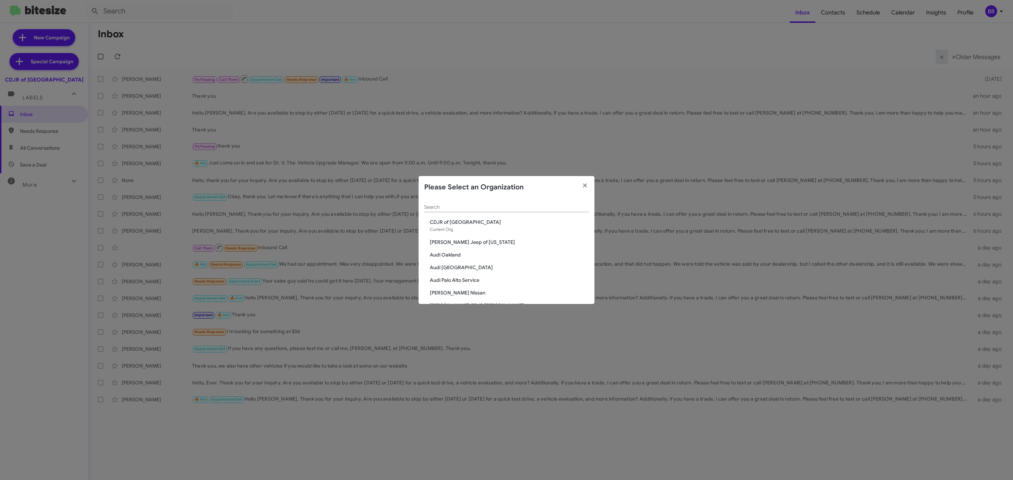
click at [534, 205] on input "Search" at bounding box center [506, 208] width 165 height 6
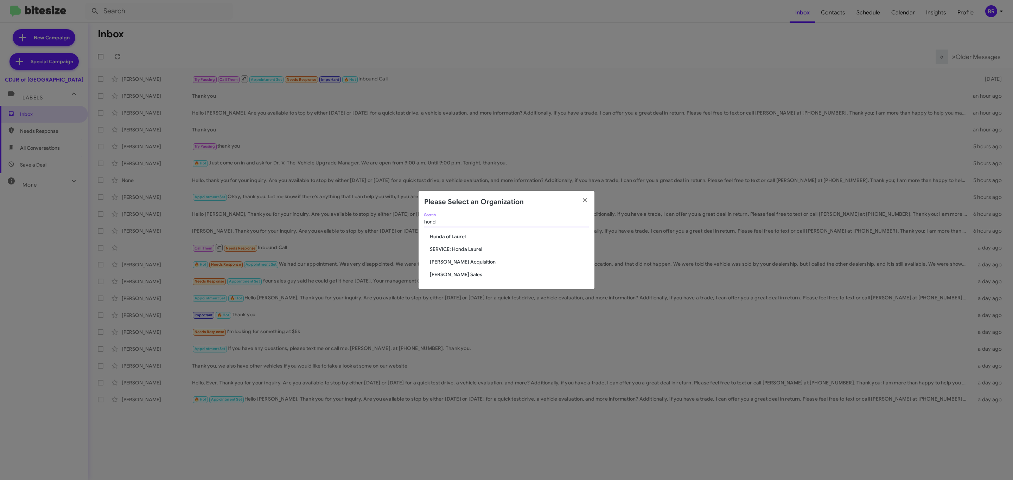
type input "hond"
click at [453, 233] on span "Honda of Laurel" at bounding box center [509, 236] width 159 height 7
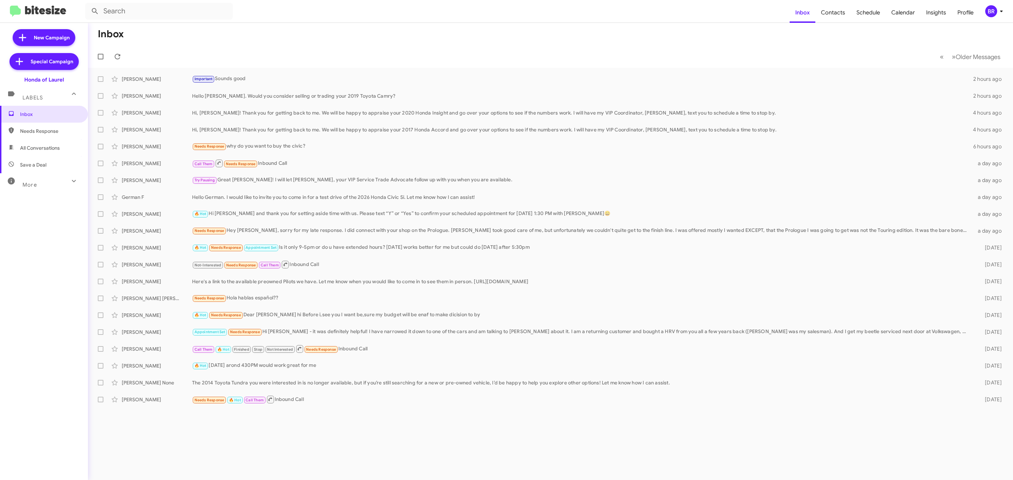
click at [990, 8] on div "BR" at bounding box center [991, 11] width 12 height 12
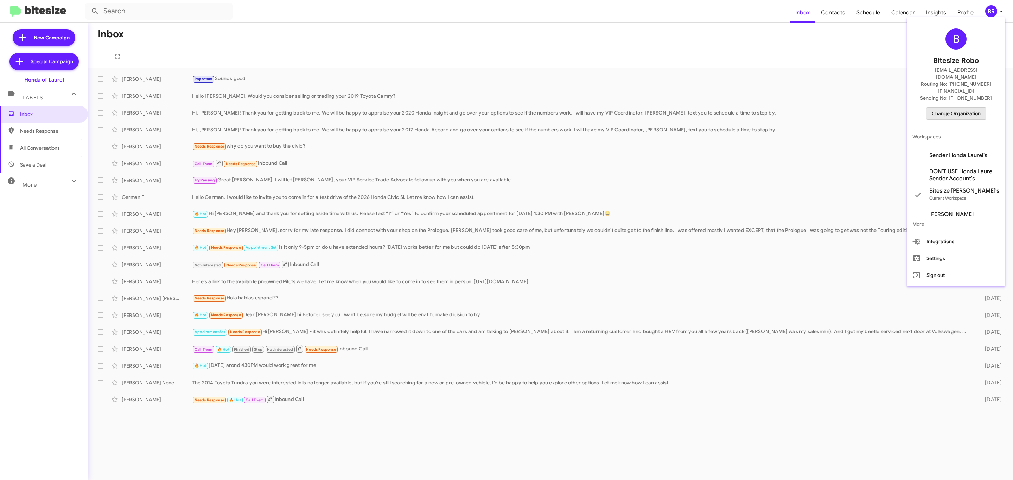
click at [950, 108] on span "Change Organization" at bounding box center [955, 114] width 49 height 12
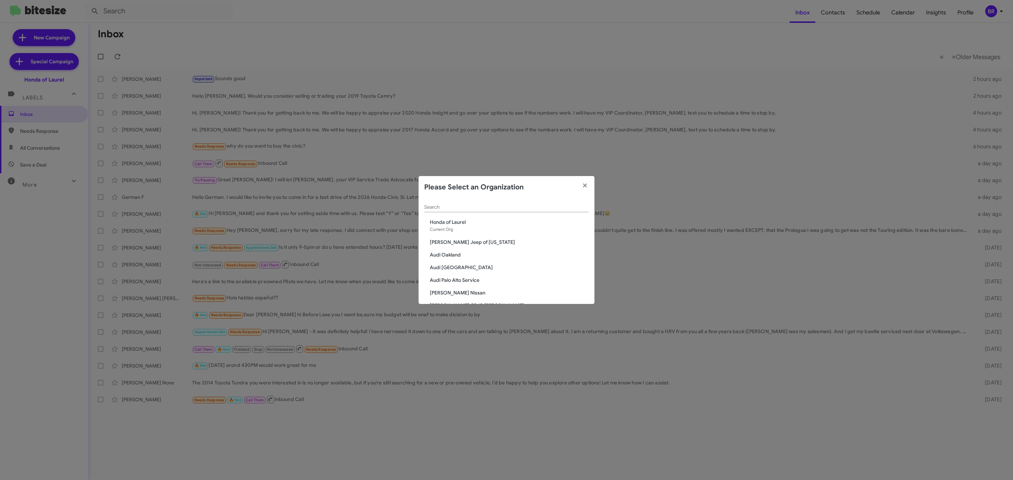
click at [563, 208] on input "Search" at bounding box center [506, 208] width 165 height 6
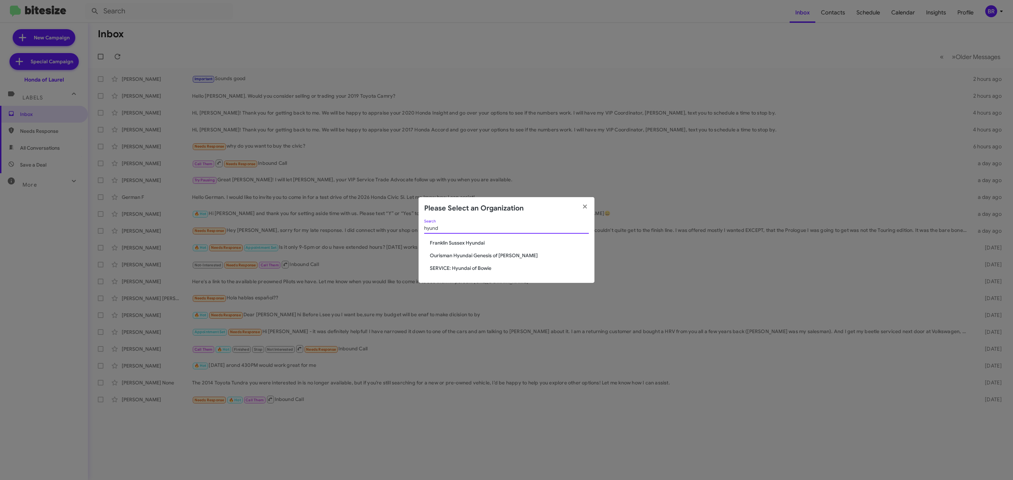
type input "hyund"
click at [486, 257] on span "Ourisman Hyundai Genesis of Bowie" at bounding box center [509, 255] width 159 height 7
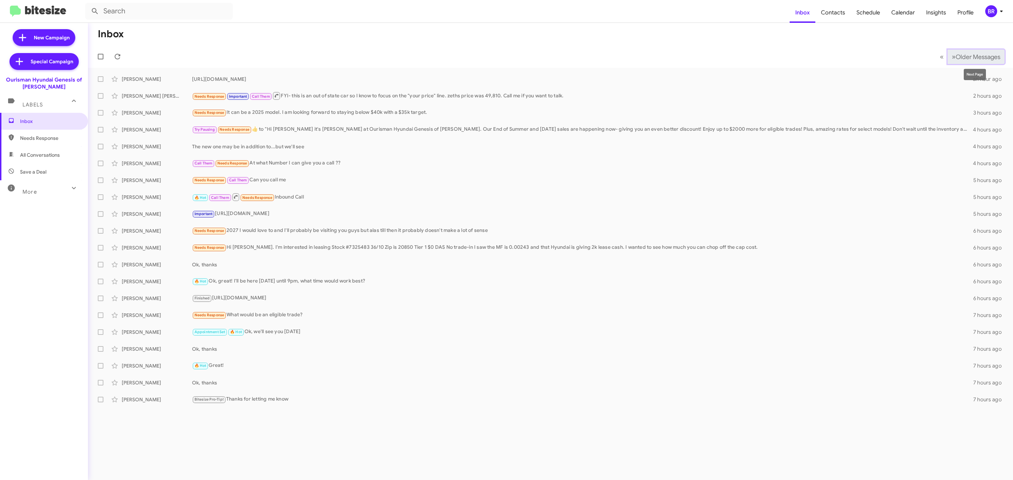
click at [975, 58] on span "Older Messages" at bounding box center [977, 57] width 45 height 8
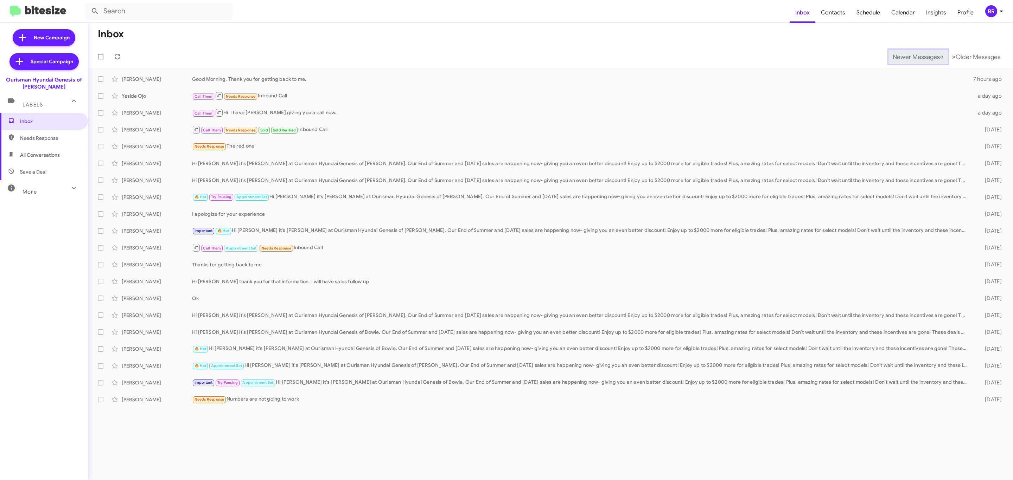
click at [910, 56] on span "Newer Messages" at bounding box center [915, 57] width 47 height 8
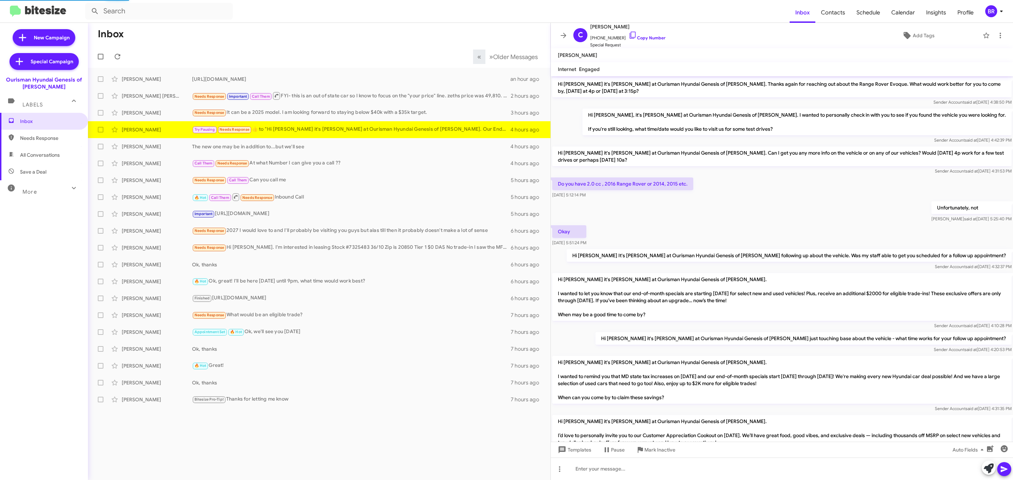
scroll to position [428, 0]
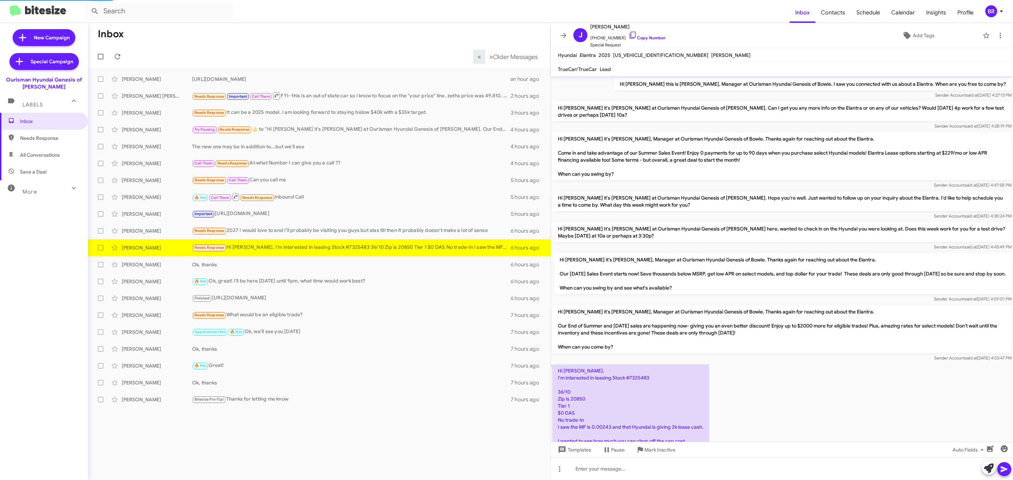
scroll to position [8, 0]
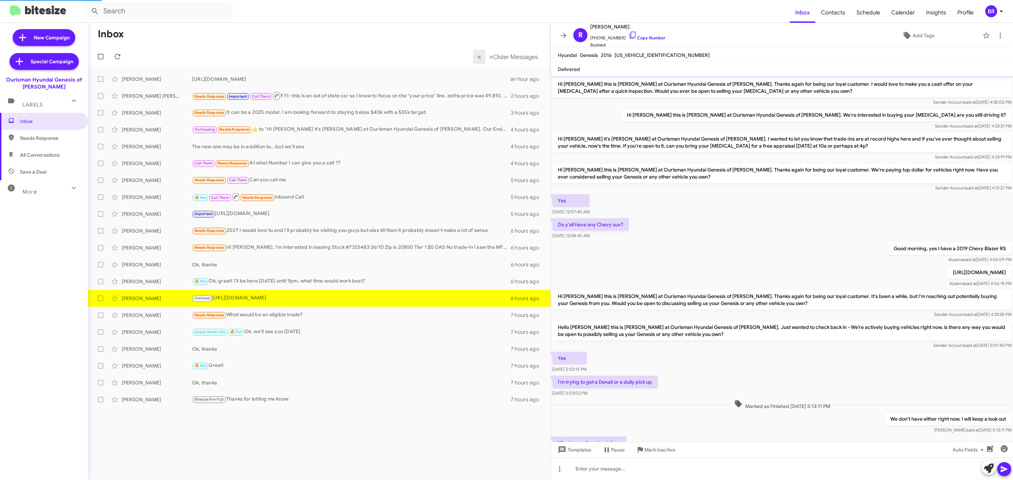
scroll to position [76, 0]
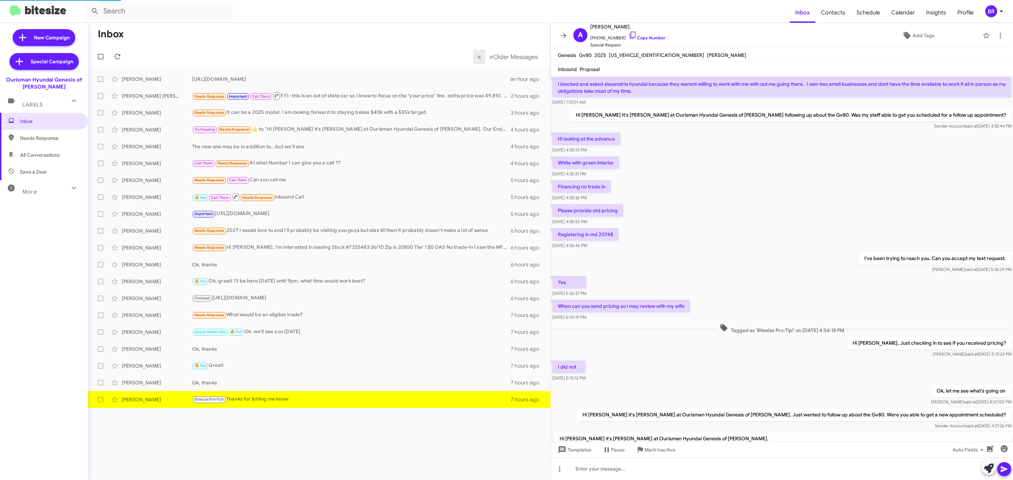
scroll to position [175, 0]
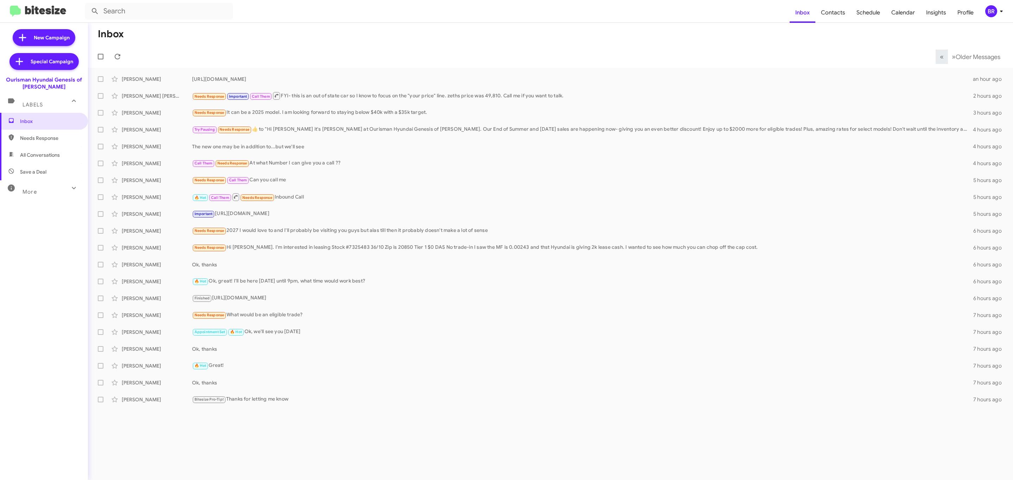
click at [998, 13] on icon at bounding box center [1001, 11] width 8 height 8
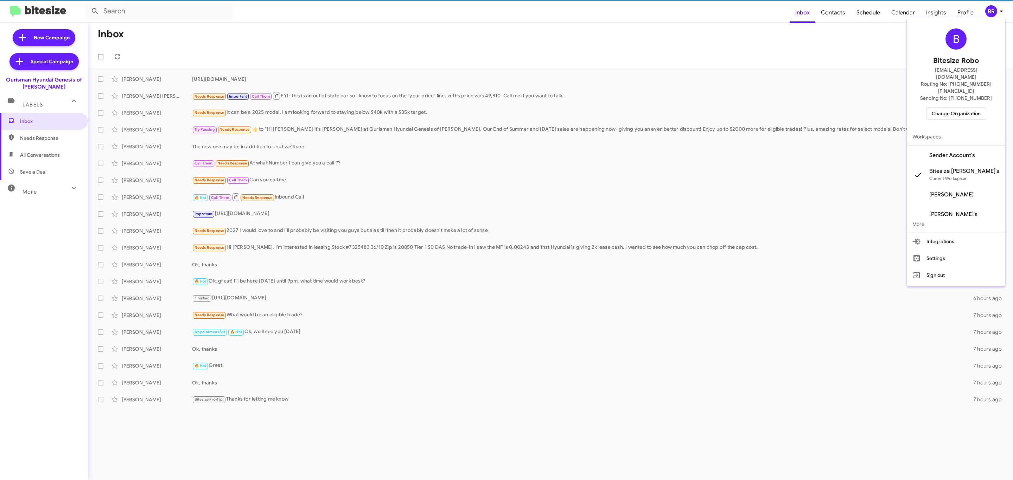
click at [948, 108] on span "Change Organization" at bounding box center [955, 114] width 49 height 12
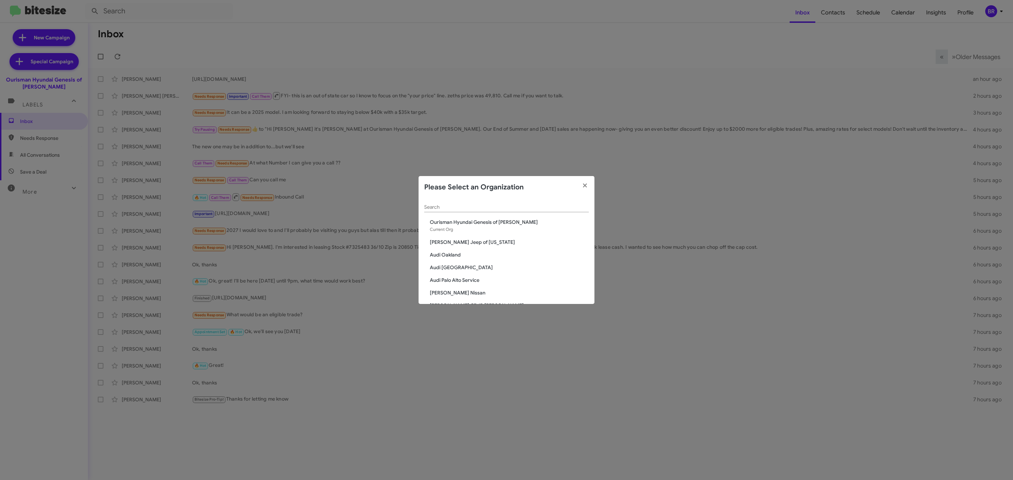
click at [511, 206] on input "Search" at bounding box center [506, 208] width 165 height 6
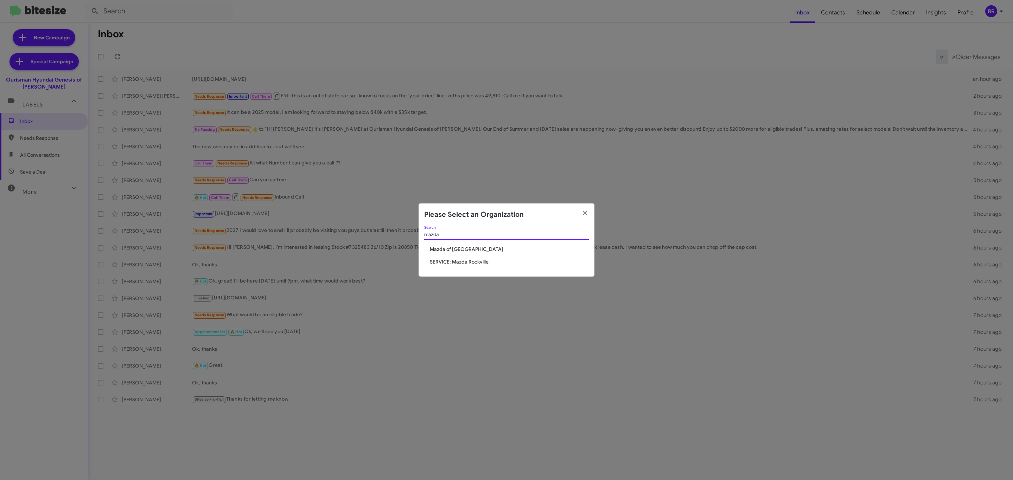
type input "mazda"
click at [461, 249] on span "Mazda of [GEOGRAPHIC_DATA]" at bounding box center [509, 249] width 159 height 7
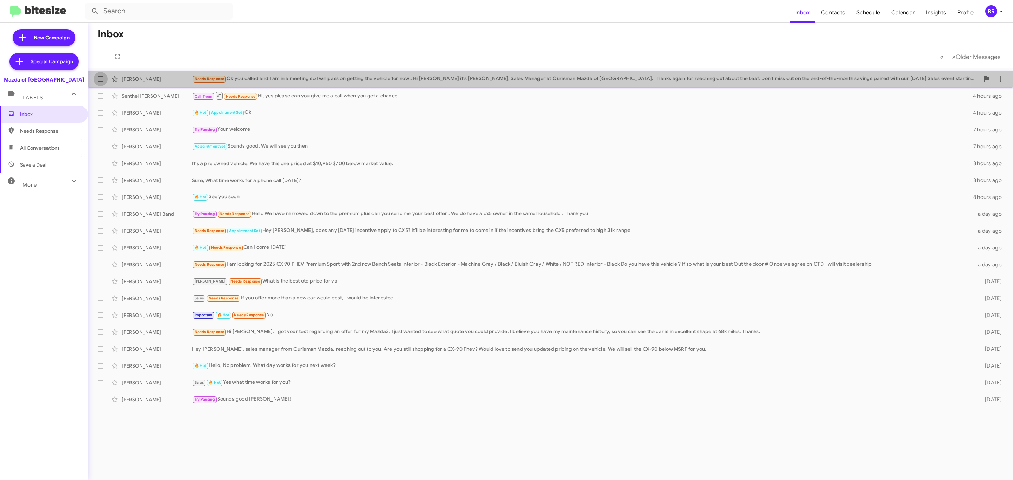
click at [98, 79] on span at bounding box center [101, 79] width 6 height 6
click at [100, 82] on input "checkbox" at bounding box center [100, 82] width 0 height 0
checkbox input "true"
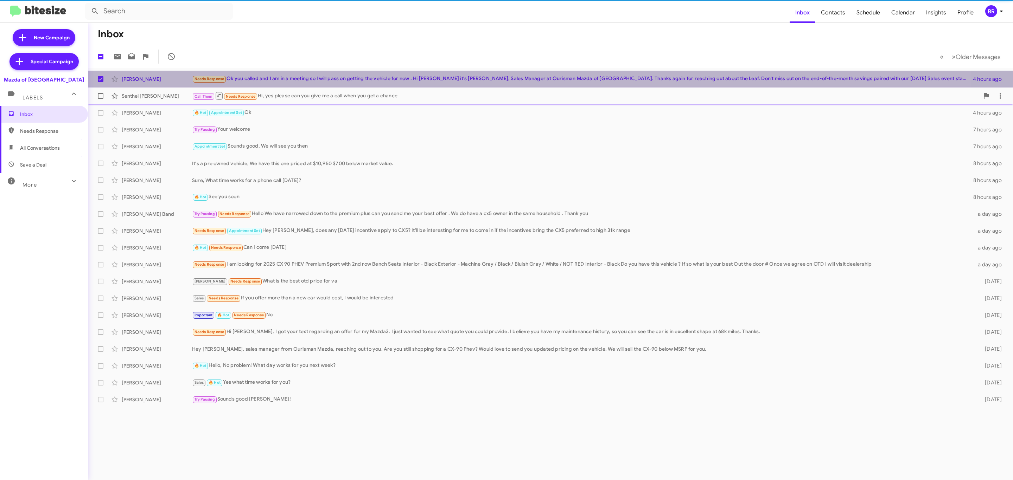
click at [98, 93] on span at bounding box center [101, 96] width 6 height 6
click at [100, 99] on input "checkbox" at bounding box center [100, 99] width 0 height 0
checkbox input "true"
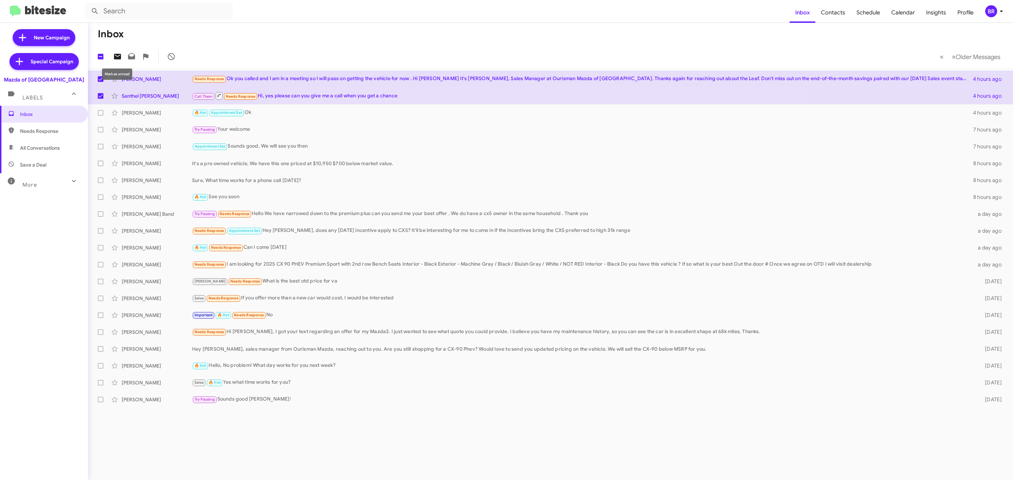
click at [114, 54] on icon at bounding box center [117, 57] width 7 height 6
click at [985, 13] on div "BR" at bounding box center [991, 11] width 12 height 12
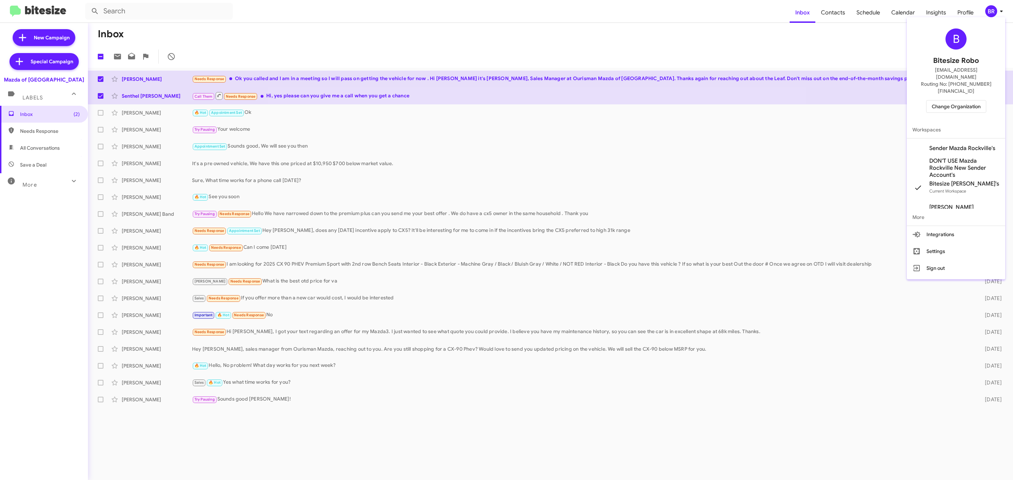
click at [954, 101] on span "Change Organization" at bounding box center [955, 107] width 49 height 12
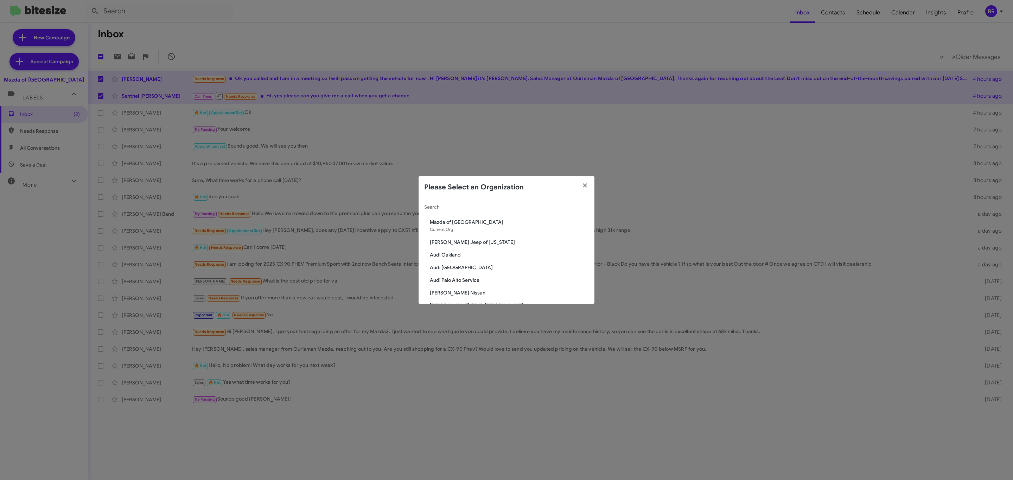
click at [518, 209] on input "Search" at bounding box center [506, 208] width 165 height 6
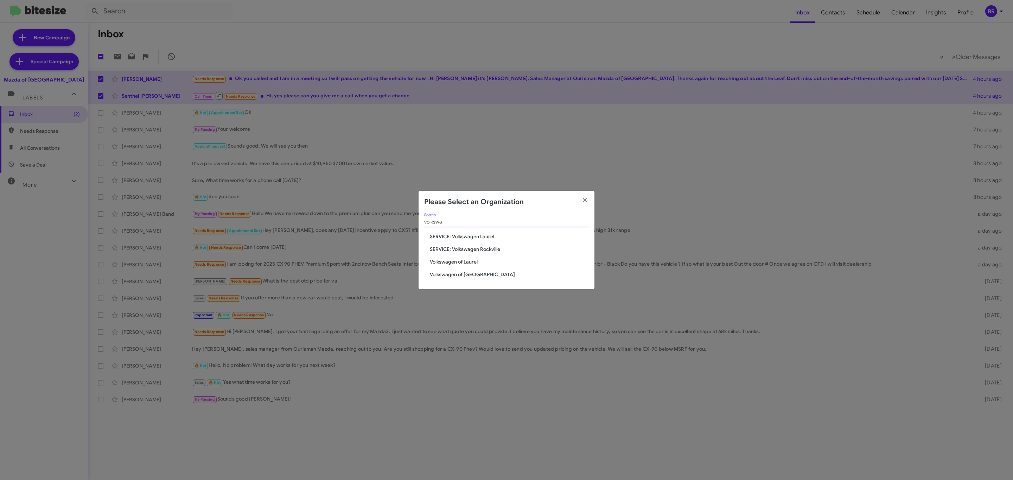
type input "volkswa"
click at [465, 260] on span "Volkswagen of Laurel" at bounding box center [509, 261] width 159 height 7
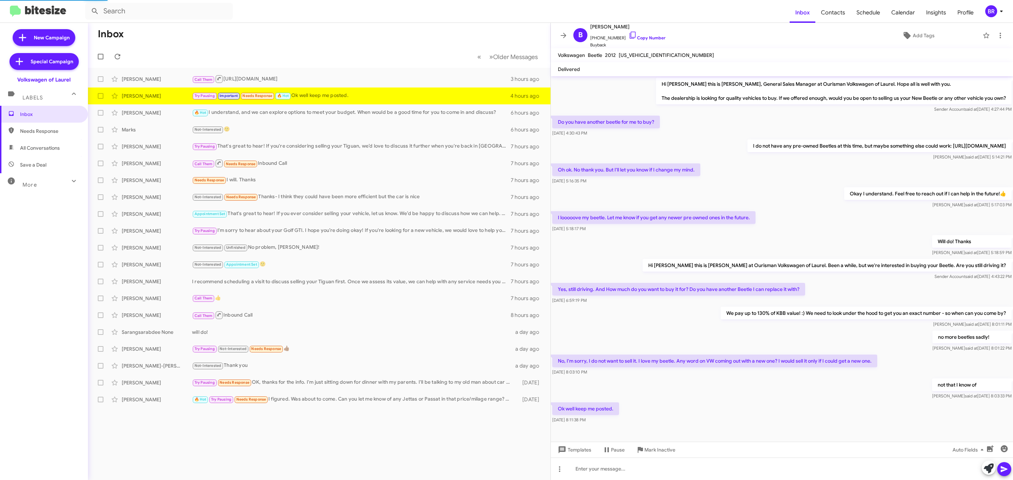
scroll to position [14, 0]
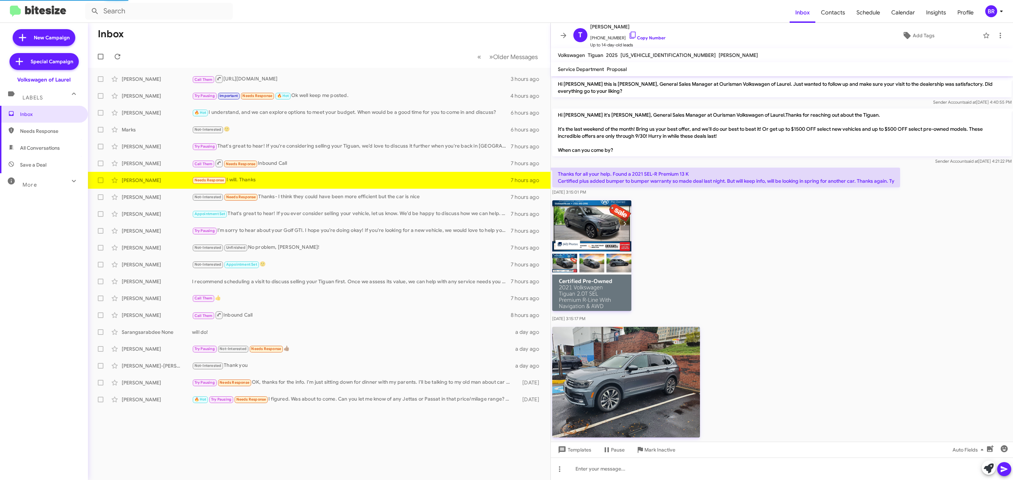
scroll to position [351, 0]
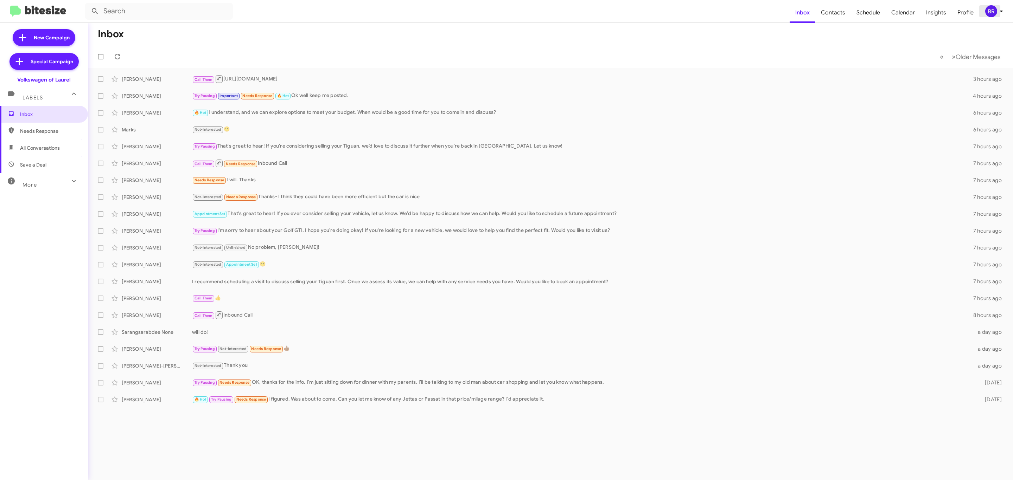
click at [992, 10] on div "BR" at bounding box center [991, 11] width 12 height 12
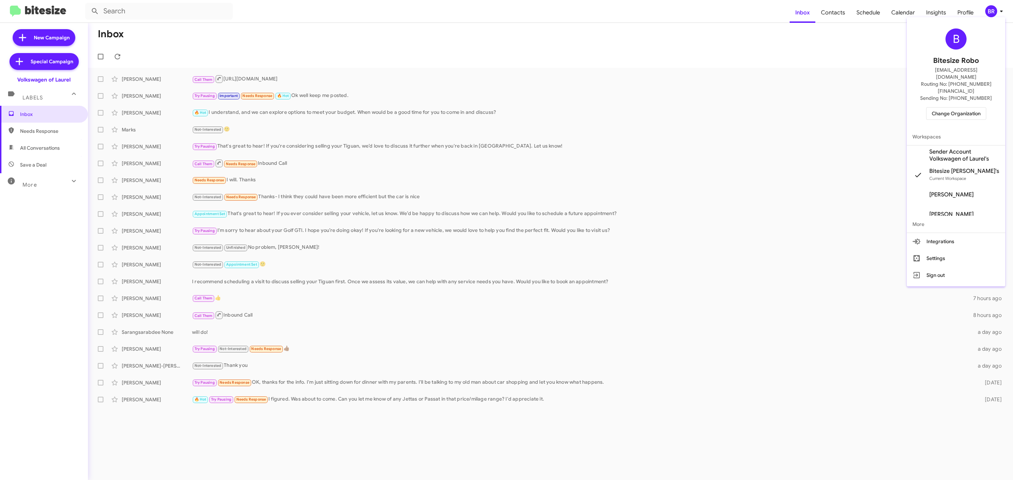
click at [948, 108] on span "Change Organization" at bounding box center [955, 114] width 49 height 12
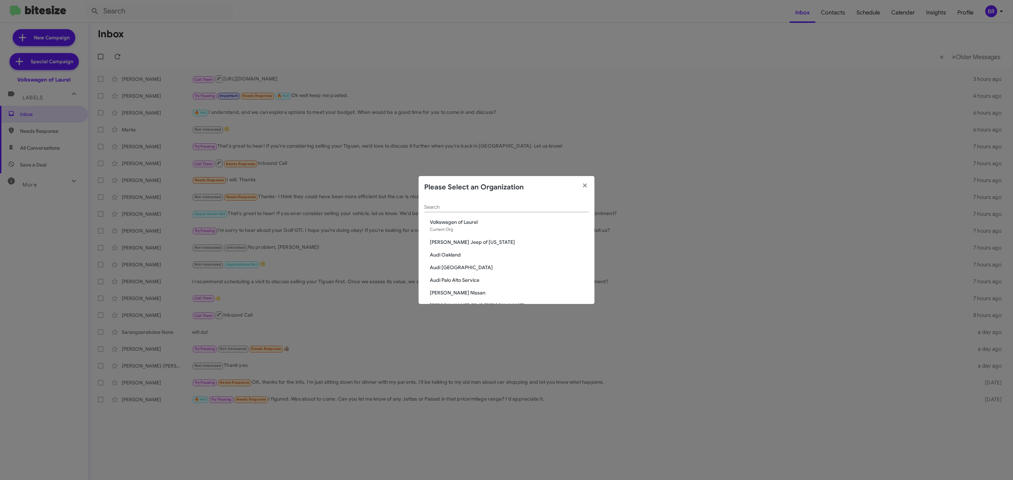
click at [529, 196] on div "Please Select an Organization" at bounding box center [506, 187] width 176 height 23
click at [520, 205] on div "Search" at bounding box center [506, 206] width 165 height 14
click at [519, 208] on input "Search" at bounding box center [506, 208] width 165 height 6
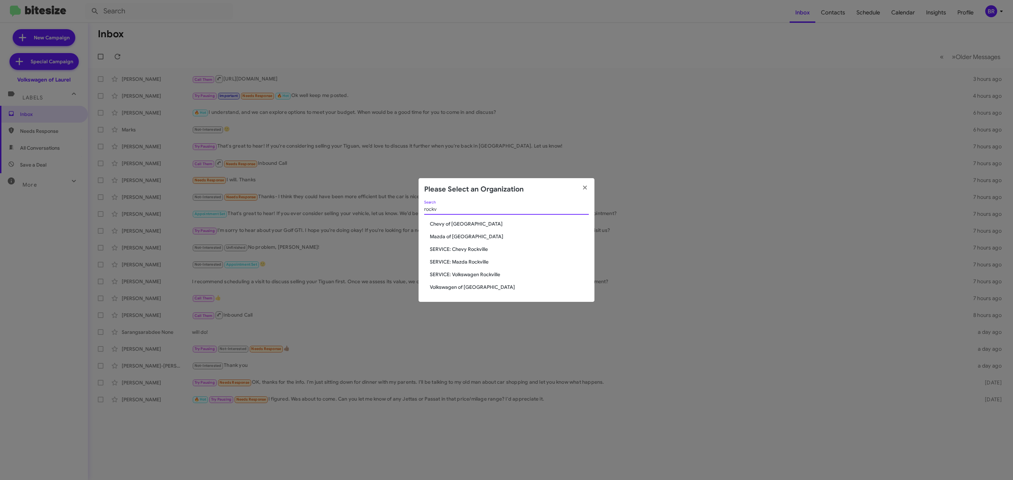
type input "rockv"
click at [454, 288] on span "Volkswagen of [GEOGRAPHIC_DATA]" at bounding box center [509, 287] width 159 height 7
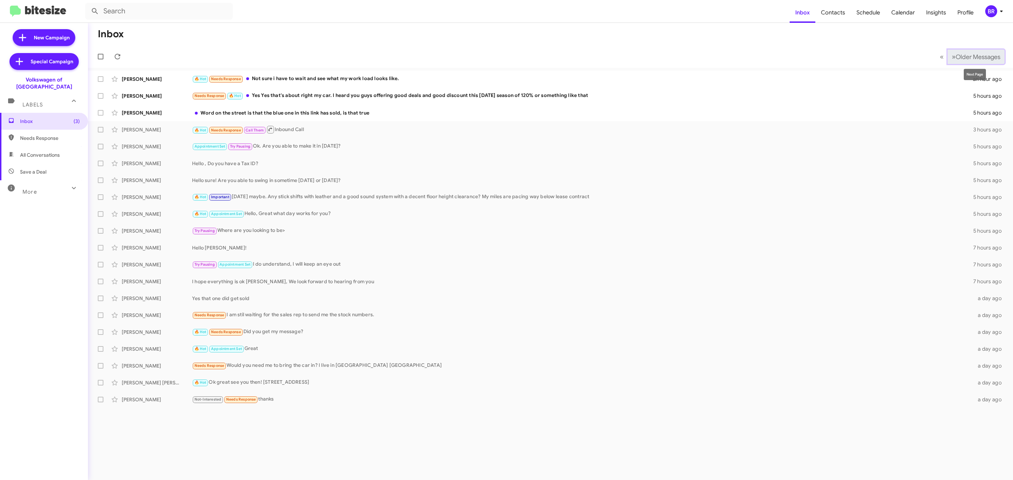
click at [989, 56] on span "Older Messages" at bounding box center [977, 57] width 45 height 8
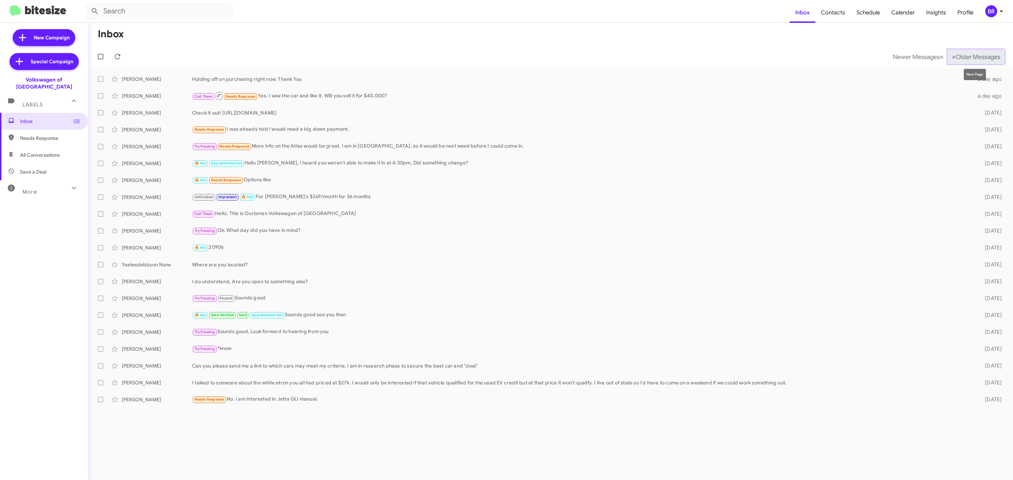
click at [963, 58] on span "Older Messages" at bounding box center [977, 57] width 45 height 8
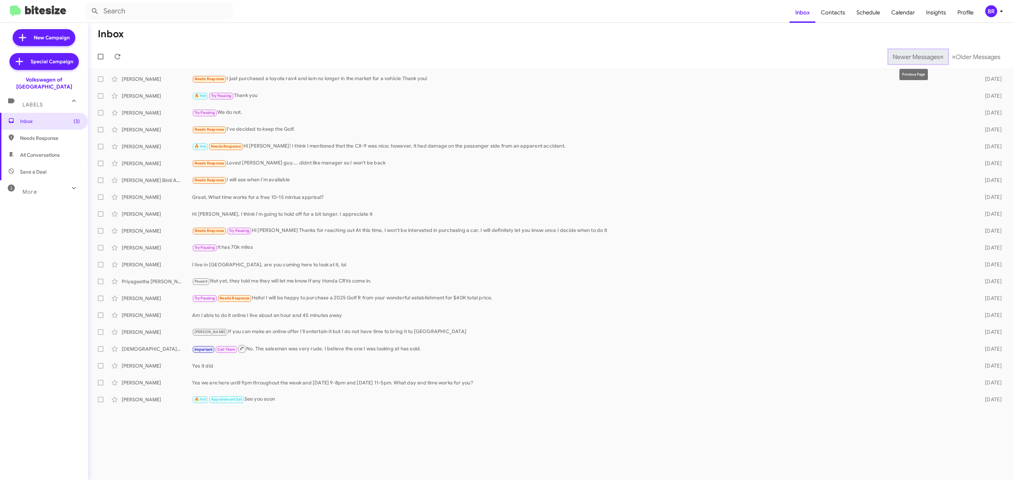
click at [904, 60] on button "Newer Messages « Previous" at bounding box center [917, 57] width 59 height 14
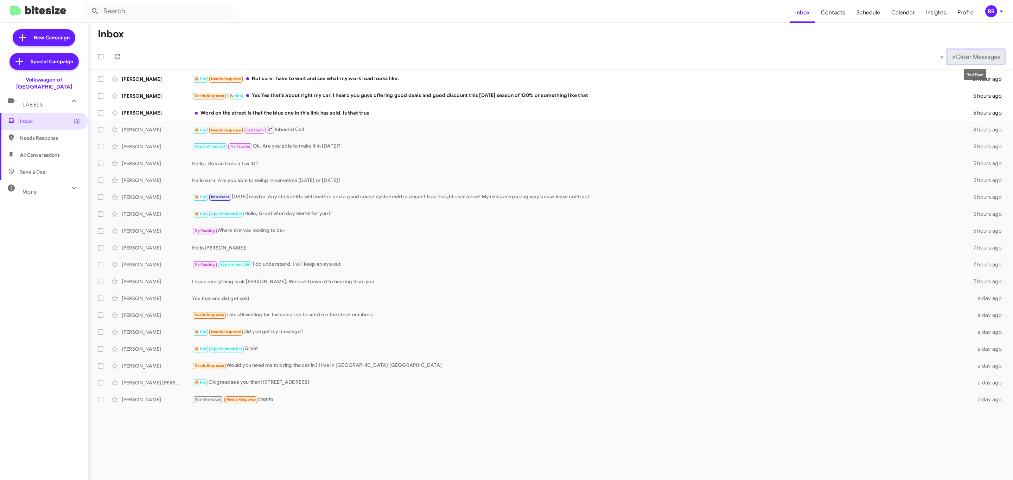
click at [968, 56] on span "Older Messages" at bounding box center [977, 57] width 45 height 8
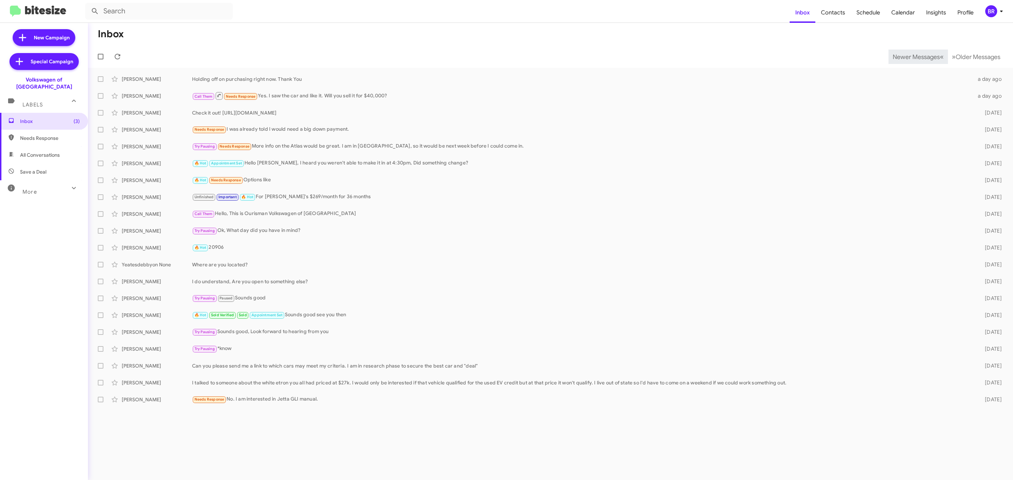
click at [910, 56] on span "Newer Messages" at bounding box center [915, 57] width 47 height 8
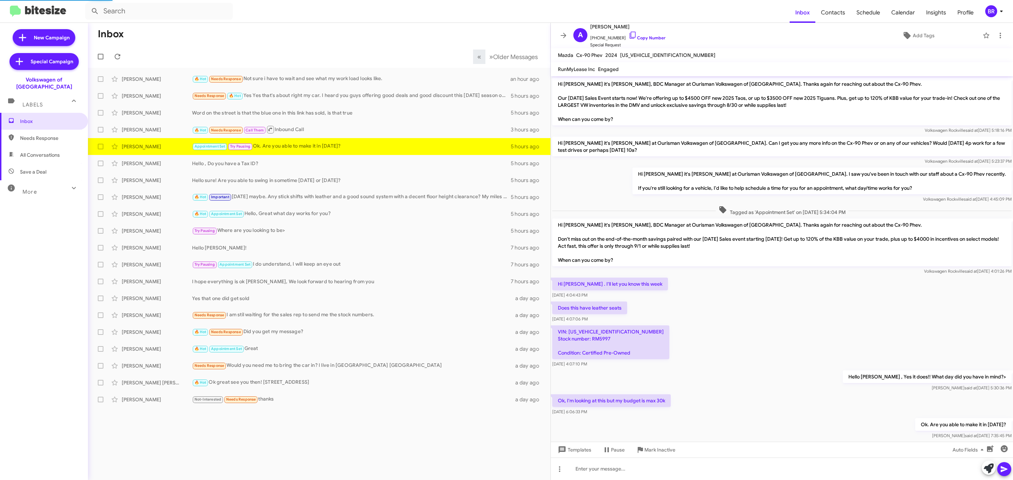
scroll to position [18, 0]
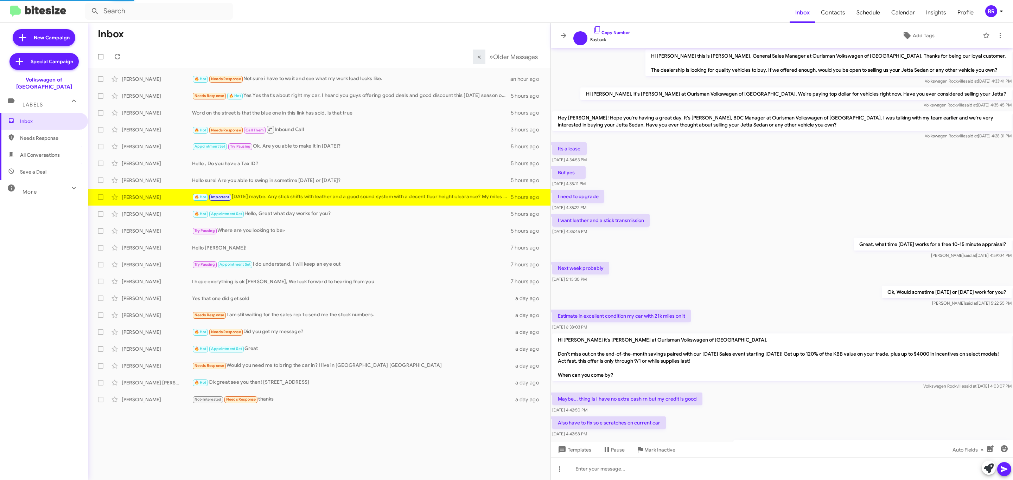
scroll to position [72, 0]
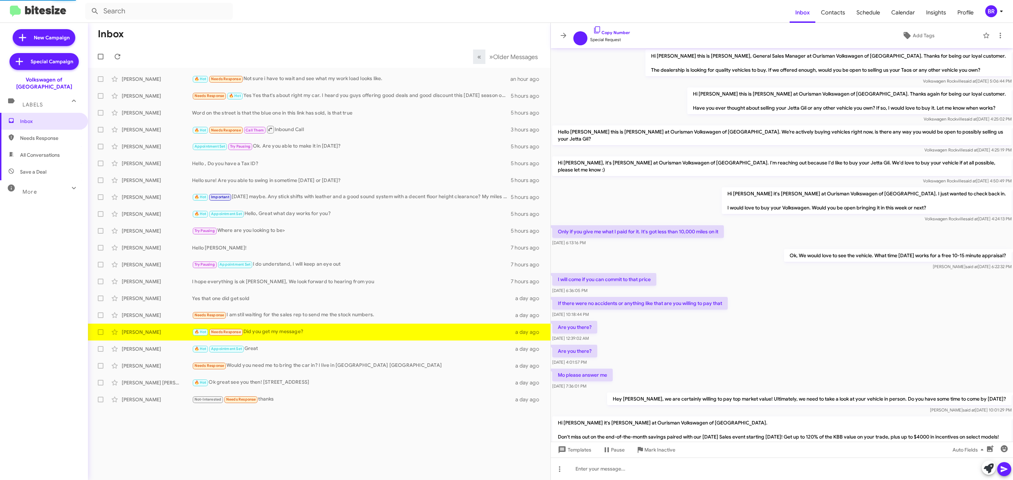
scroll to position [153, 0]
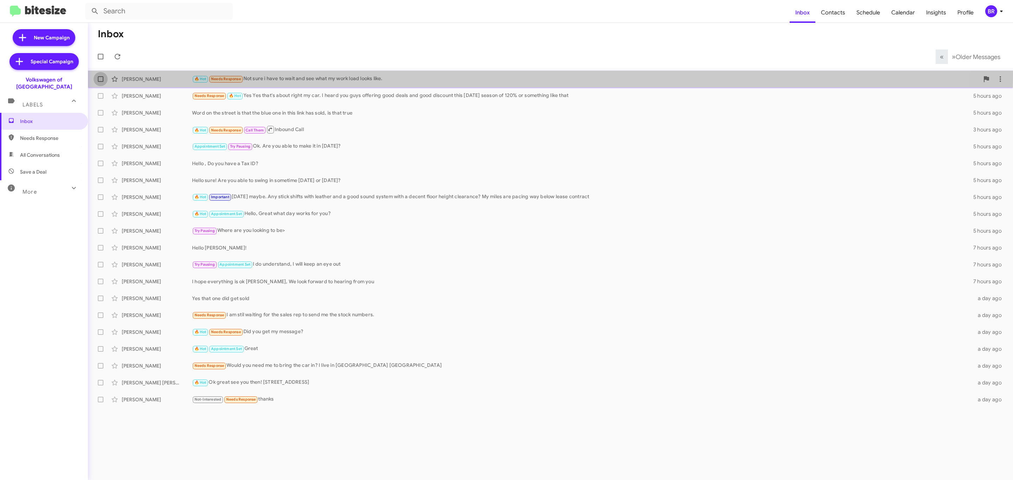
click at [98, 76] on span at bounding box center [101, 79] width 6 height 6
click at [100, 82] on input "checkbox" at bounding box center [100, 82] width 0 height 0
checkbox input "true"
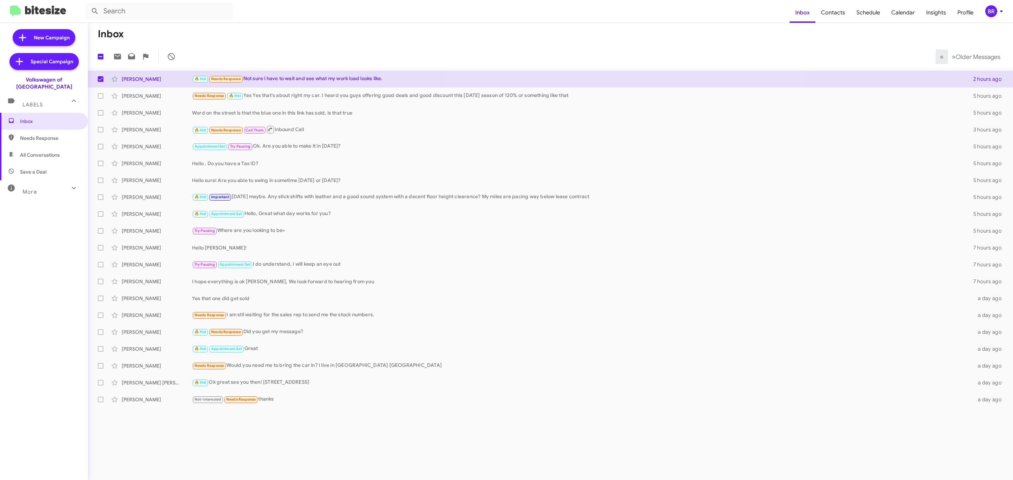
click at [11, 270] on div "Inbox Needs Response All Conversations Save a Deal More Important 🔥 Hot Appoint…" at bounding box center [44, 257] width 88 height 288
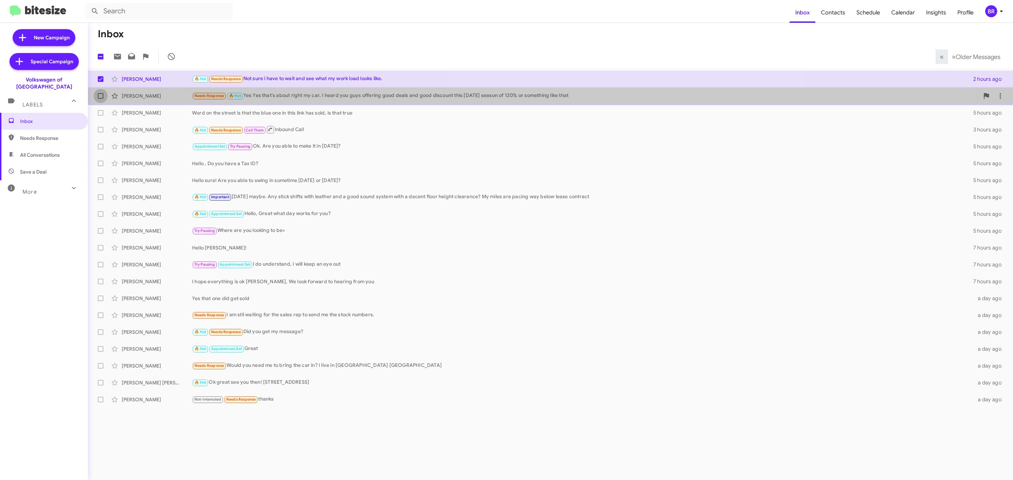
click at [101, 98] on span at bounding box center [101, 96] width 6 height 6
click at [101, 99] on input "checkbox" at bounding box center [100, 99] width 0 height 0
checkbox input "true"
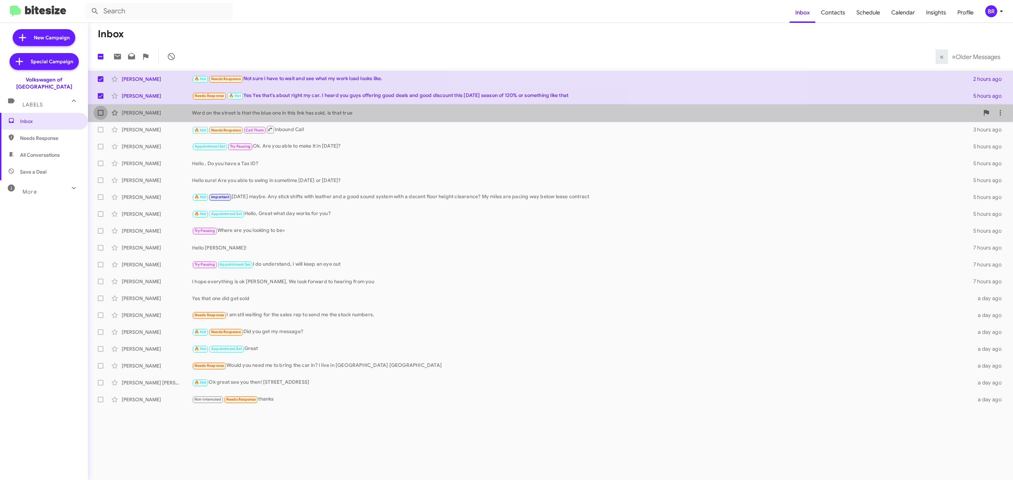
click at [101, 113] on span at bounding box center [101, 113] width 6 height 6
click at [101, 116] on input "checkbox" at bounding box center [100, 116] width 0 height 0
checkbox input "true"
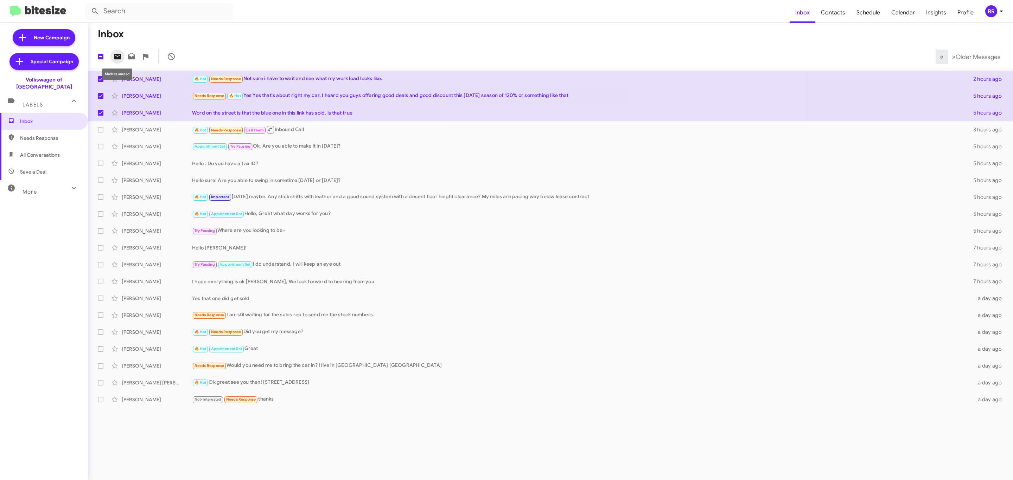
click at [119, 52] on icon at bounding box center [117, 56] width 8 height 8
click at [988, 10] on div "BR" at bounding box center [991, 11] width 12 height 12
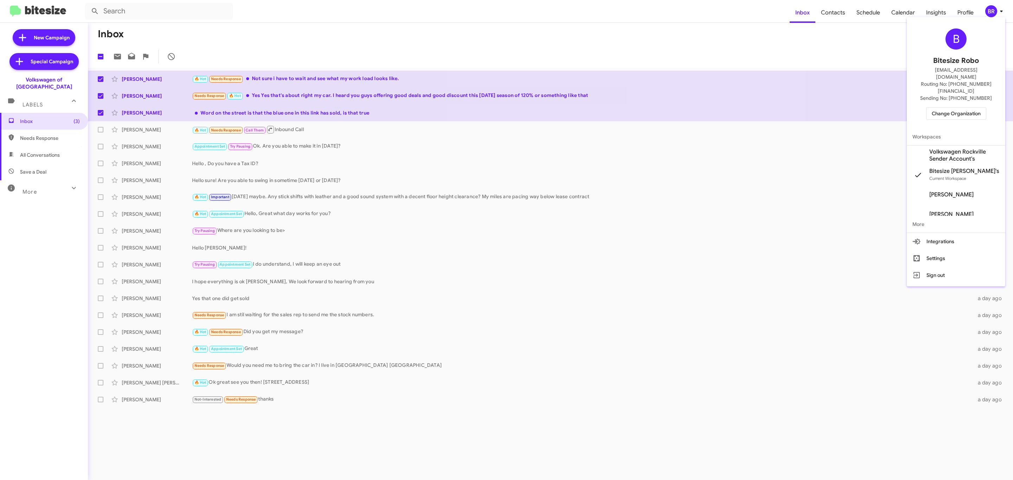
click at [945, 92] on div "B Bitesize Robo jeks.ocampo1717@gmail.com Routing No: +1 (301) 424-7800 Sending…" at bounding box center [956, 74] width 98 height 108
click at [954, 108] on span "Change Organization" at bounding box center [955, 114] width 49 height 12
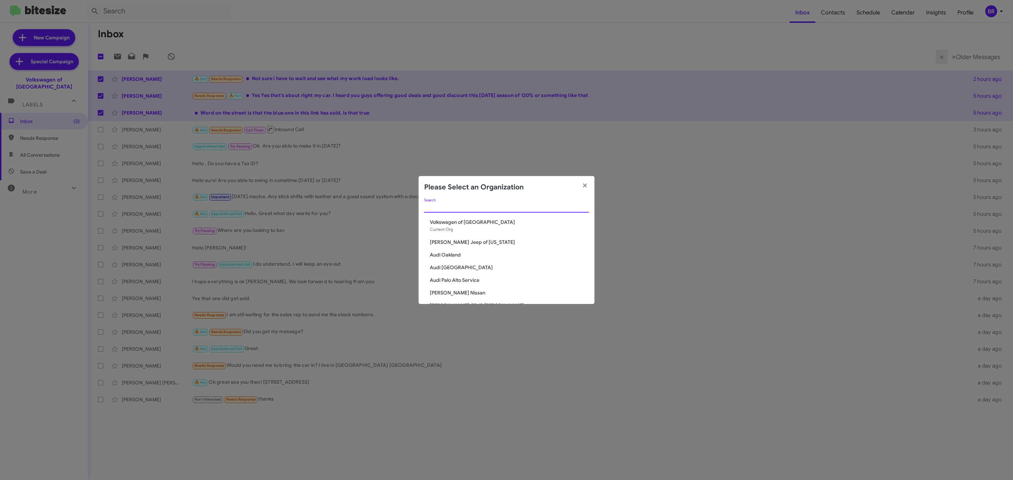
click at [558, 208] on input "Search" at bounding box center [506, 208] width 165 height 6
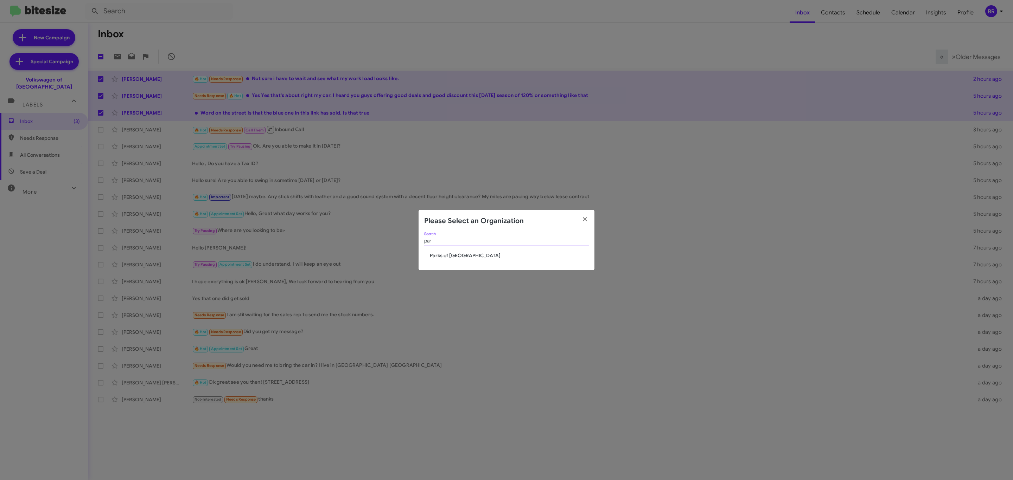
type input "par"
click at [467, 254] on span "Parks of Gainesville" at bounding box center [509, 255] width 159 height 7
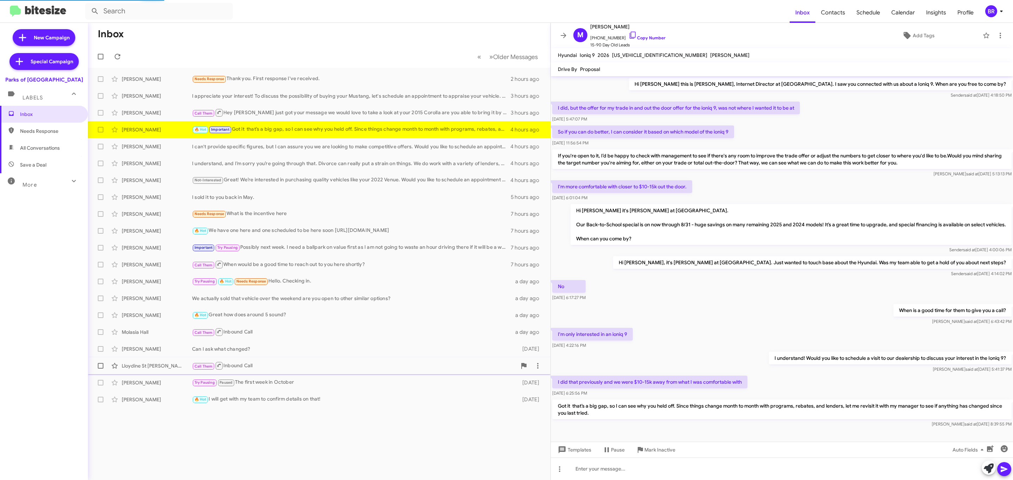
scroll to position [10, 0]
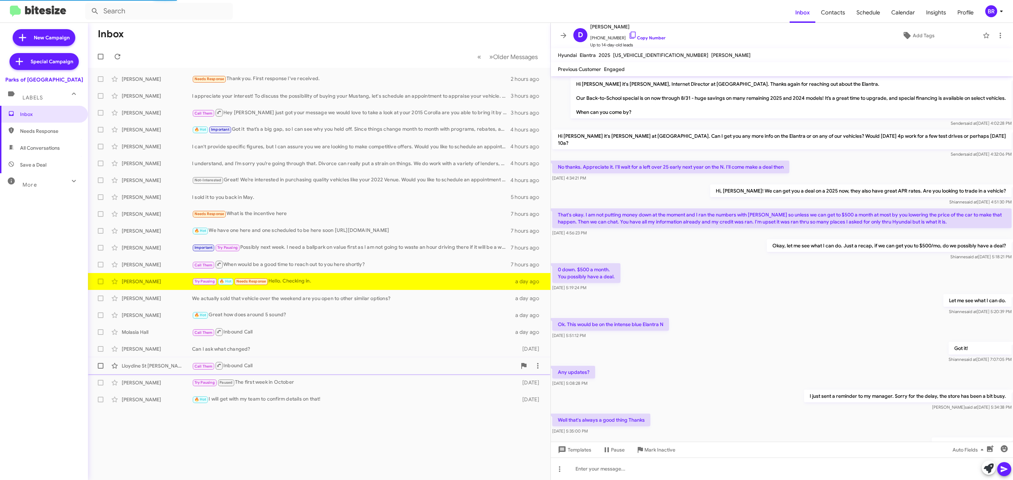
scroll to position [61, 0]
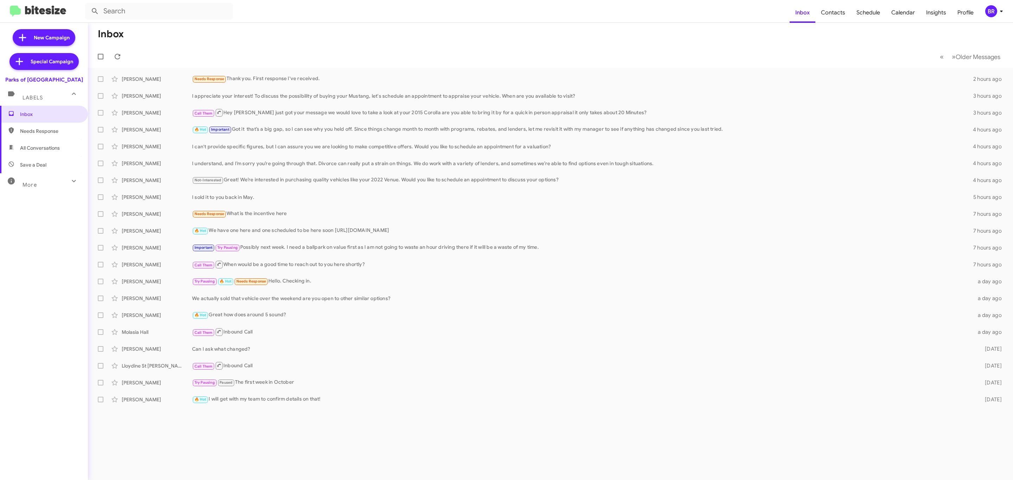
click at [987, 15] on div "BR" at bounding box center [991, 11] width 12 height 12
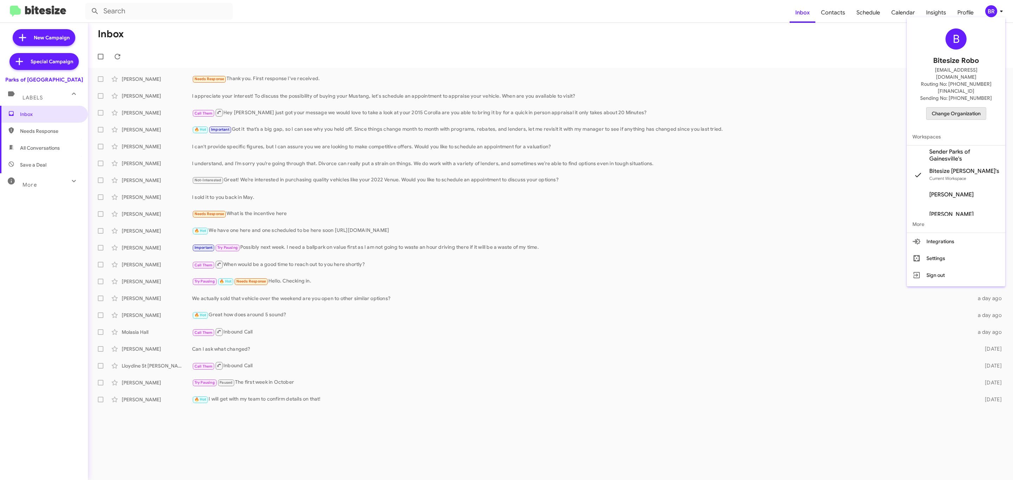
click at [937, 108] on span "Change Organization" at bounding box center [955, 114] width 49 height 12
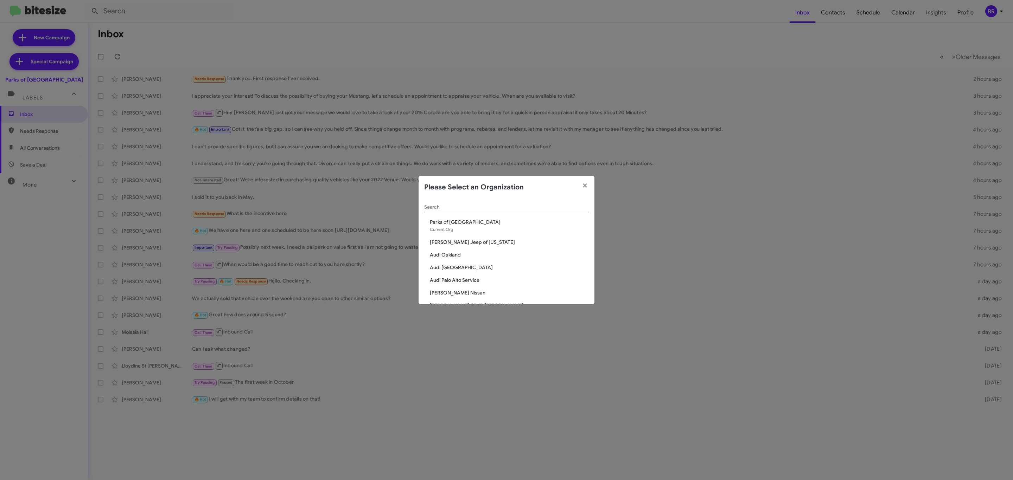
click at [544, 203] on div "Search" at bounding box center [506, 206] width 165 height 14
click at [516, 206] on input "Search" at bounding box center [506, 208] width 165 height 6
type input "de"
click at [459, 220] on span "[PERSON_NAME] Chevrolet" at bounding box center [509, 222] width 159 height 7
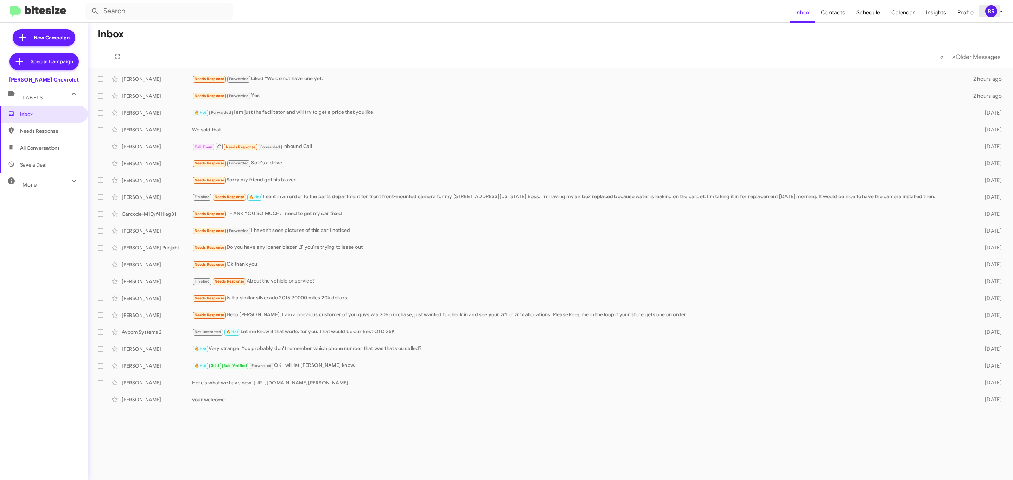
click at [991, 13] on div "BR" at bounding box center [991, 11] width 12 height 12
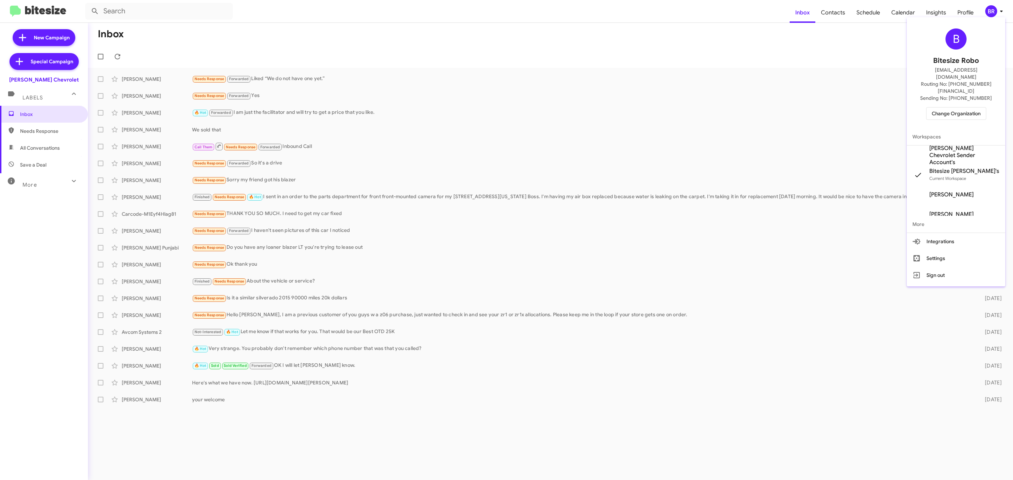
click at [935, 91] on div "B Bitesize Robo [EMAIL_ADDRESS][DOMAIN_NAME] Routing No: [PHONE_NUMBER][FINANCI…" at bounding box center [956, 74] width 98 height 108
click at [954, 108] on span "Change Organization" at bounding box center [955, 114] width 49 height 12
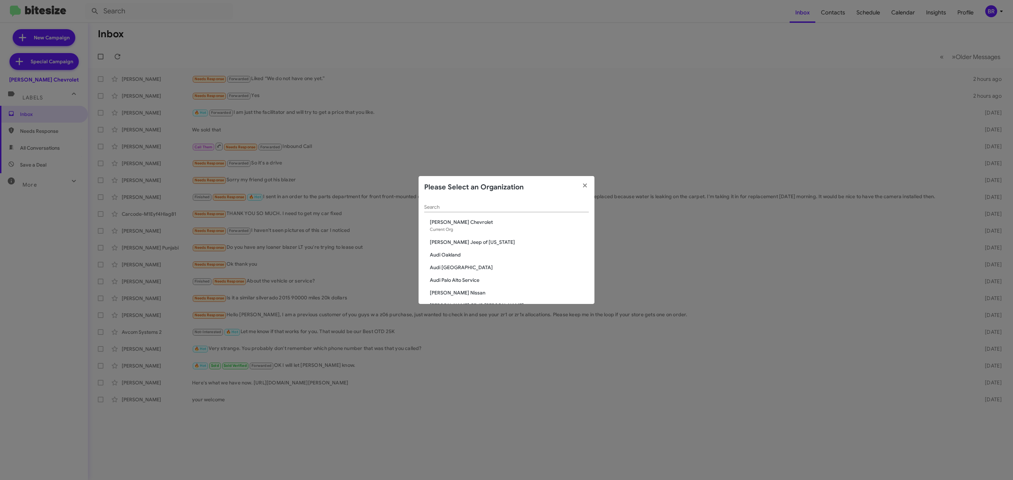
click at [550, 211] on div "Search" at bounding box center [506, 206] width 165 height 14
click at [551, 202] on div "Search" at bounding box center [506, 206] width 165 height 14
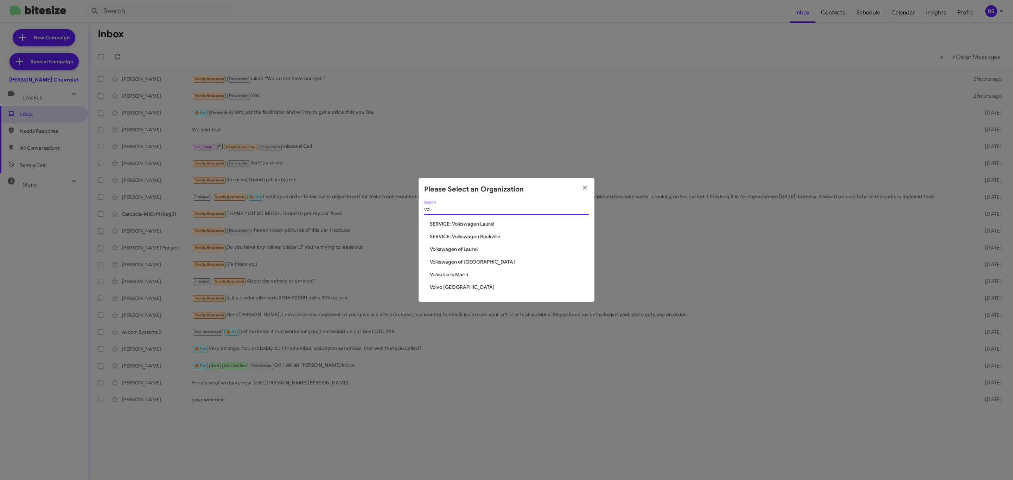
type input "vol"
click at [451, 286] on span "Volvo [GEOGRAPHIC_DATA]" at bounding box center [509, 287] width 159 height 7
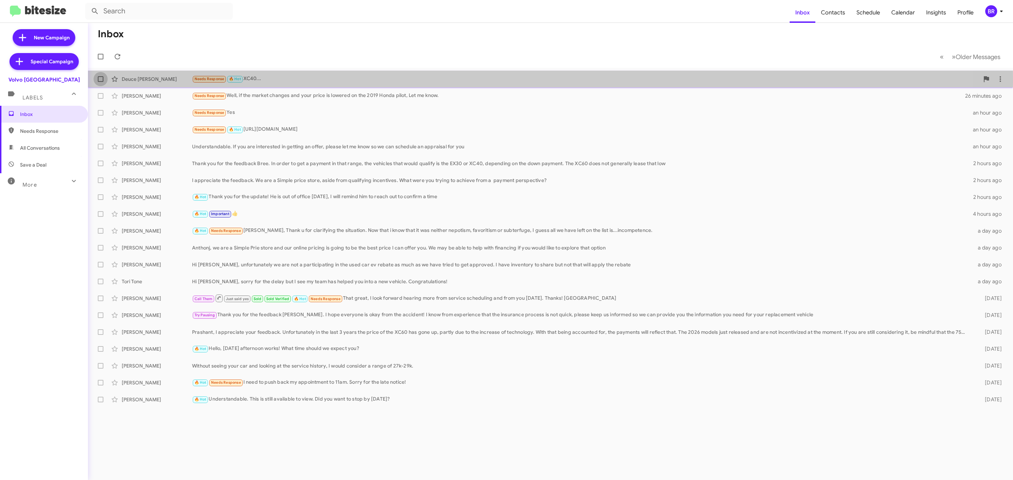
click at [99, 82] on label at bounding box center [101, 79] width 14 height 14
click at [100, 82] on input "checkbox" at bounding box center [100, 82] width 0 height 0
checkbox input "true"
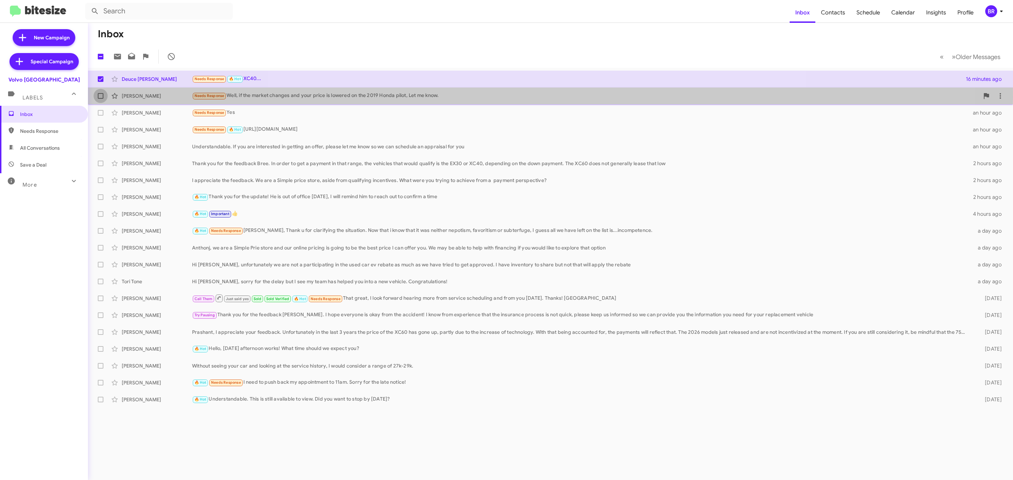
click at [101, 97] on span at bounding box center [101, 96] width 6 height 6
click at [101, 99] on input "checkbox" at bounding box center [100, 99] width 0 height 0
checkbox input "true"
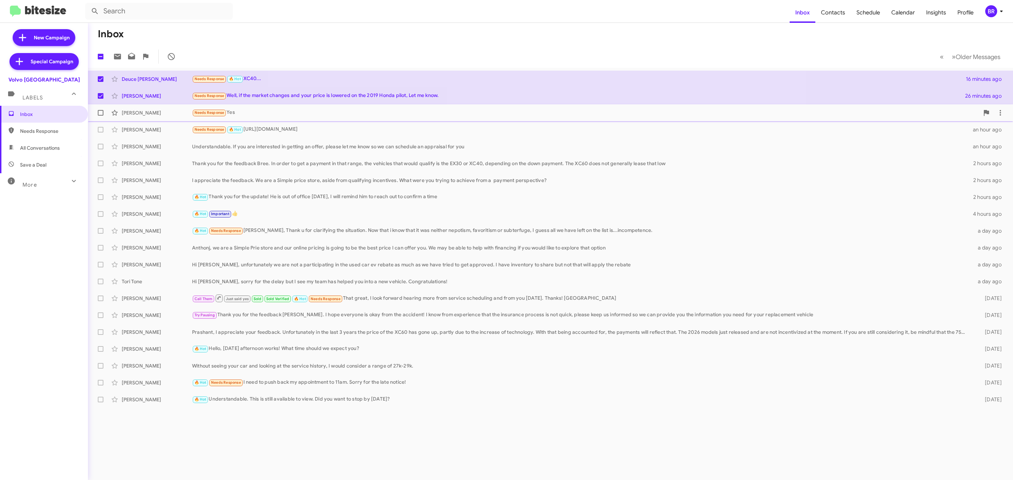
click at [102, 115] on span at bounding box center [101, 113] width 6 height 6
click at [101, 116] on input "checkbox" at bounding box center [100, 116] width 0 height 0
checkbox input "true"
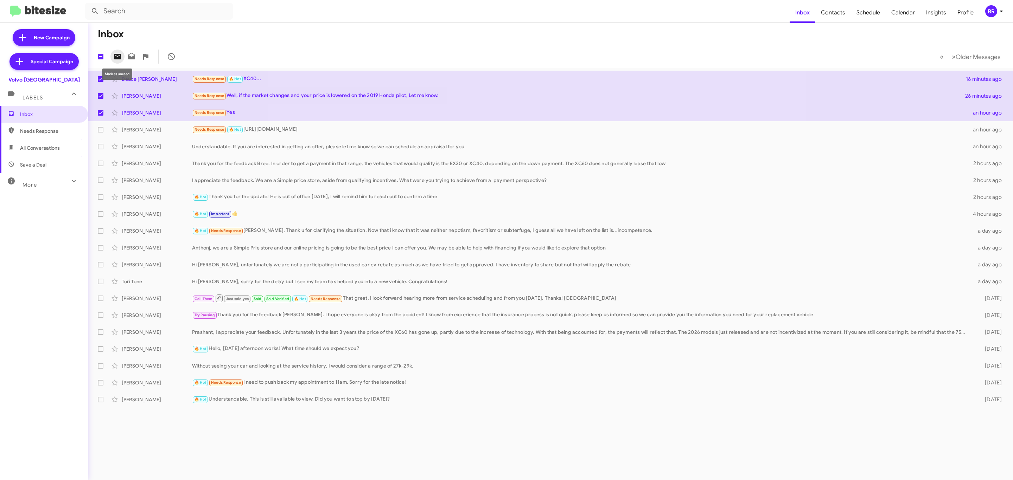
click at [117, 56] on icon at bounding box center [117, 57] width 7 height 6
click at [990, 11] on div "BR" at bounding box center [991, 11] width 12 height 12
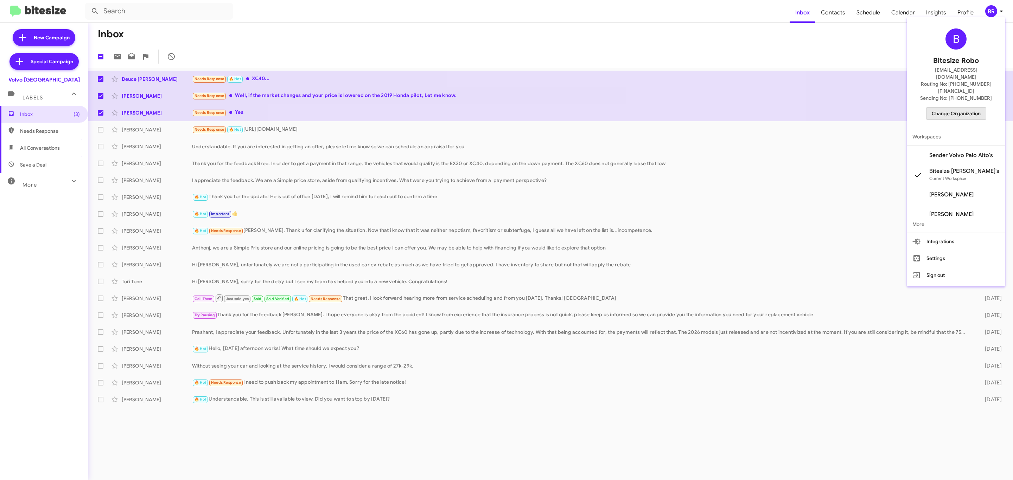
click at [950, 108] on span "Change Organization" at bounding box center [955, 114] width 49 height 12
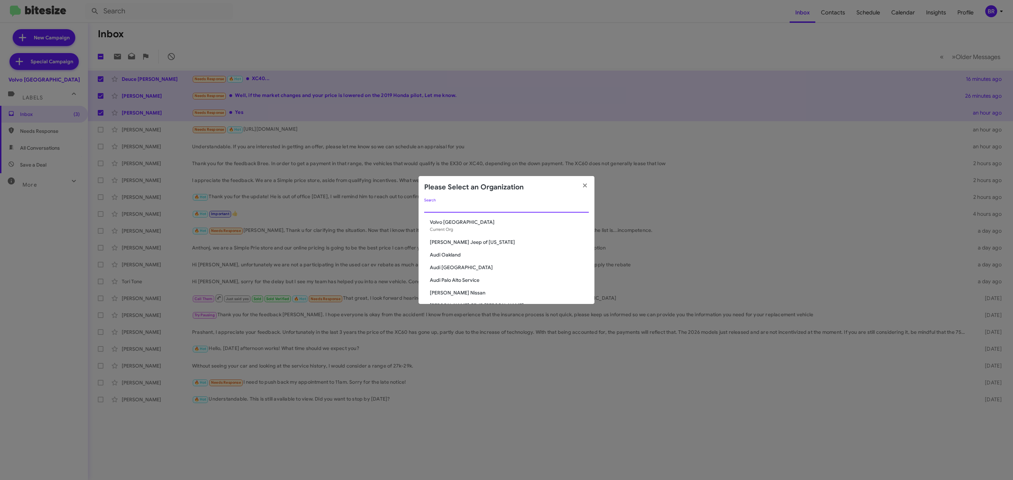
click at [509, 208] on input "Search" at bounding box center [506, 208] width 165 height 6
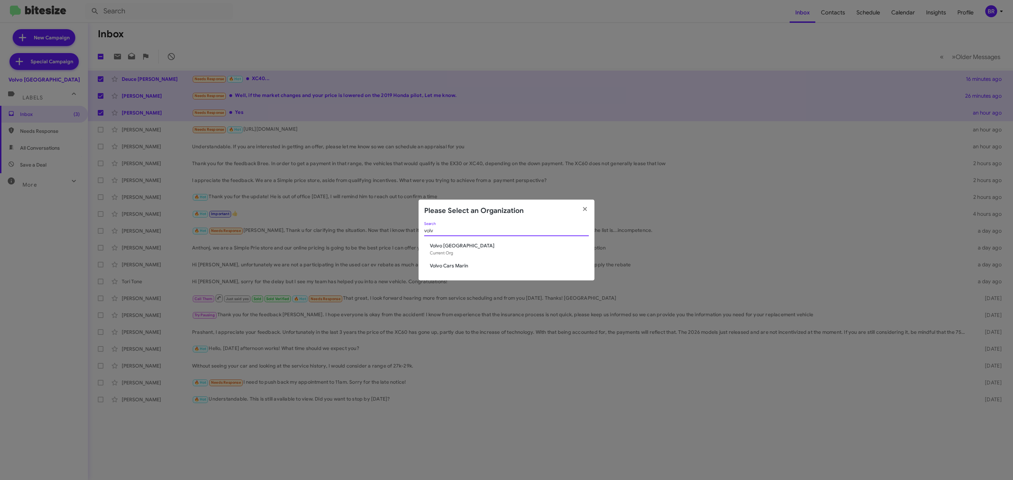
type input "volv"
click at [451, 265] on span "Volvo Cars Marin" at bounding box center [509, 265] width 159 height 7
